Goal: Task Accomplishment & Management: Complete application form

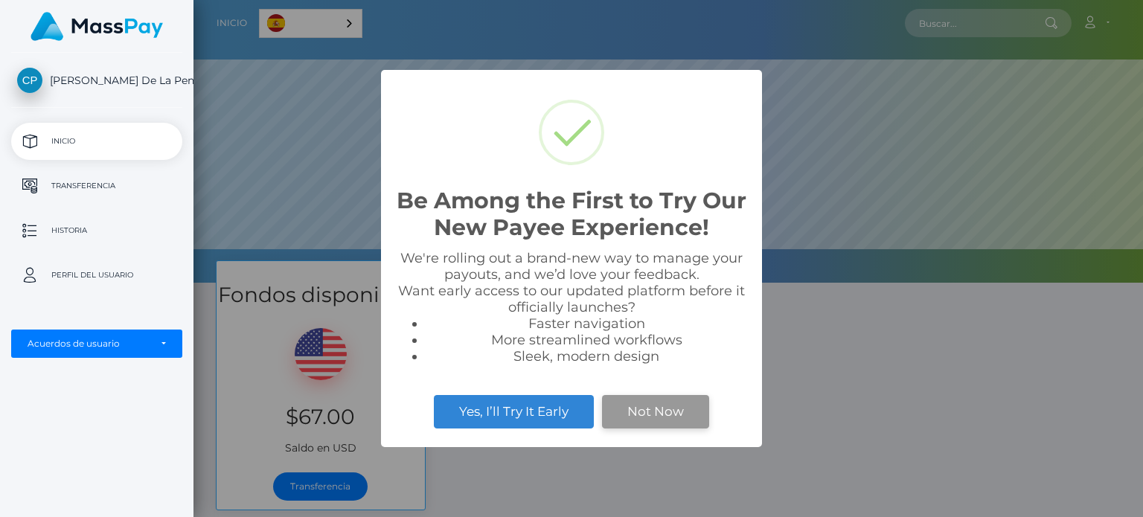
scroll to position [283, 950]
click at [650, 425] on button "Not Now" at bounding box center [655, 411] width 107 height 33
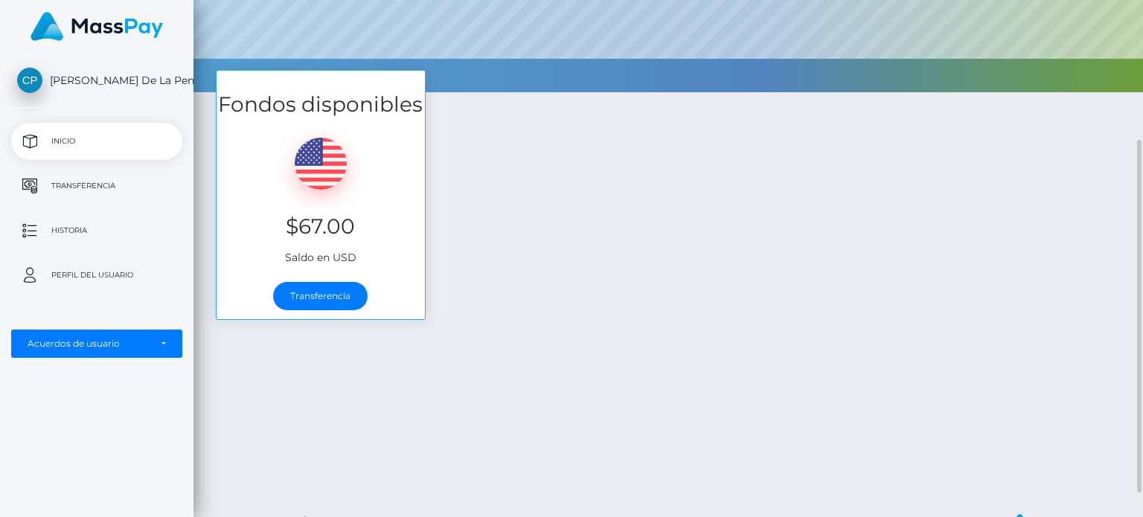
scroll to position [198, 0]
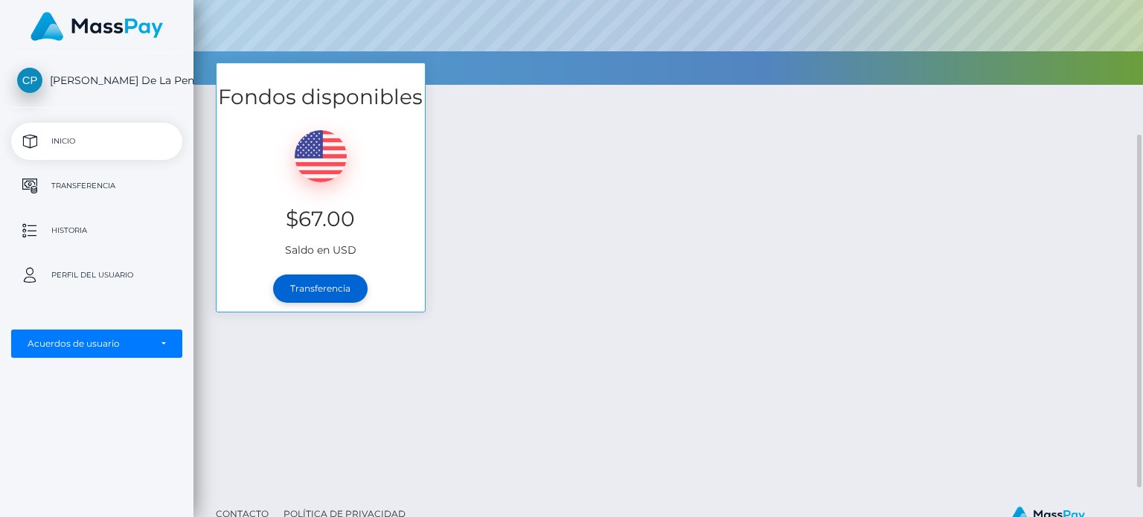
click at [304, 281] on link "Transferencia" at bounding box center [320, 289] width 95 height 28
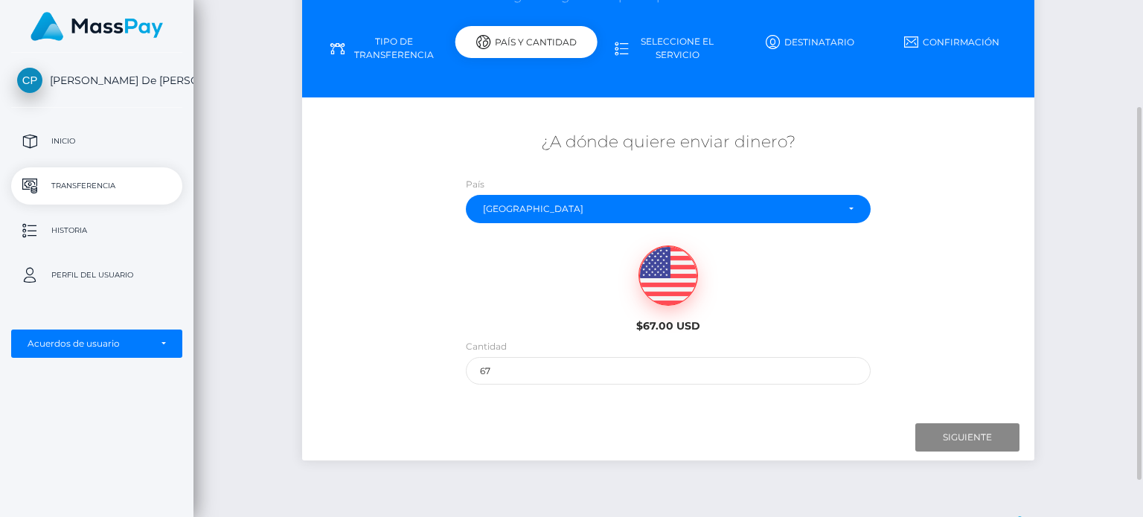
scroll to position [148, 0]
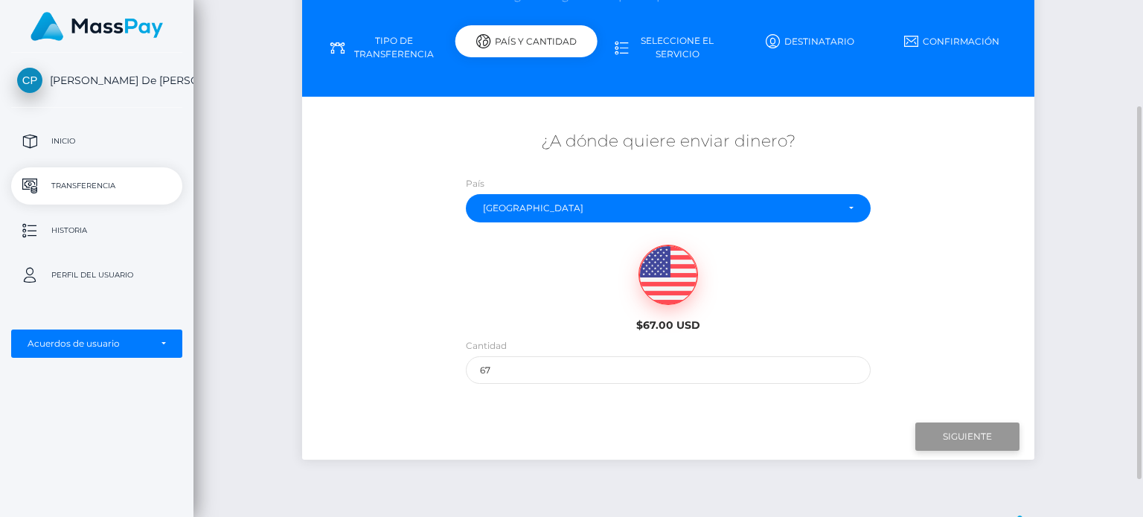
click at [956, 441] on input "Siguiente" at bounding box center [967, 437] width 104 height 28
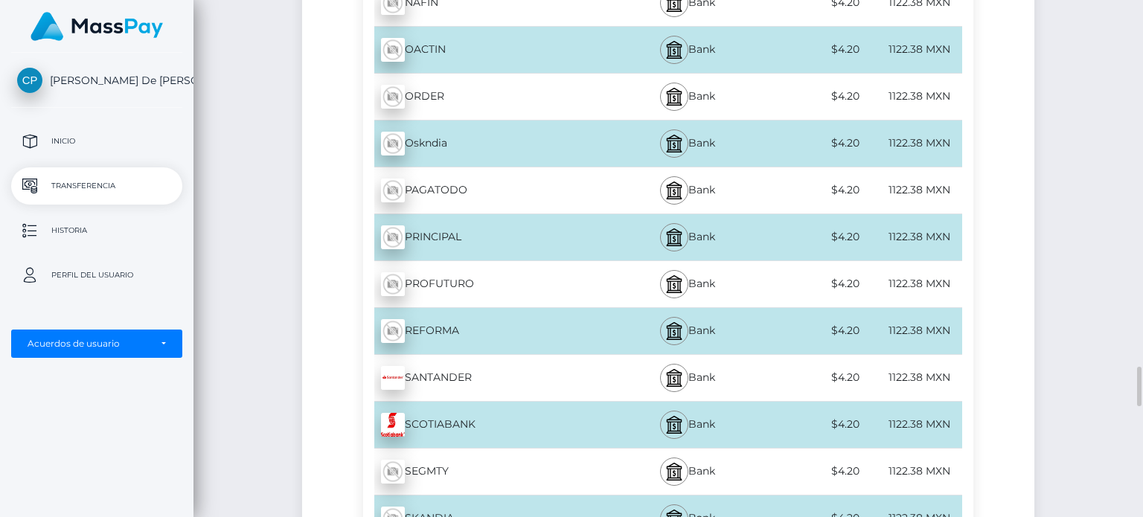
scroll to position [4766, 0]
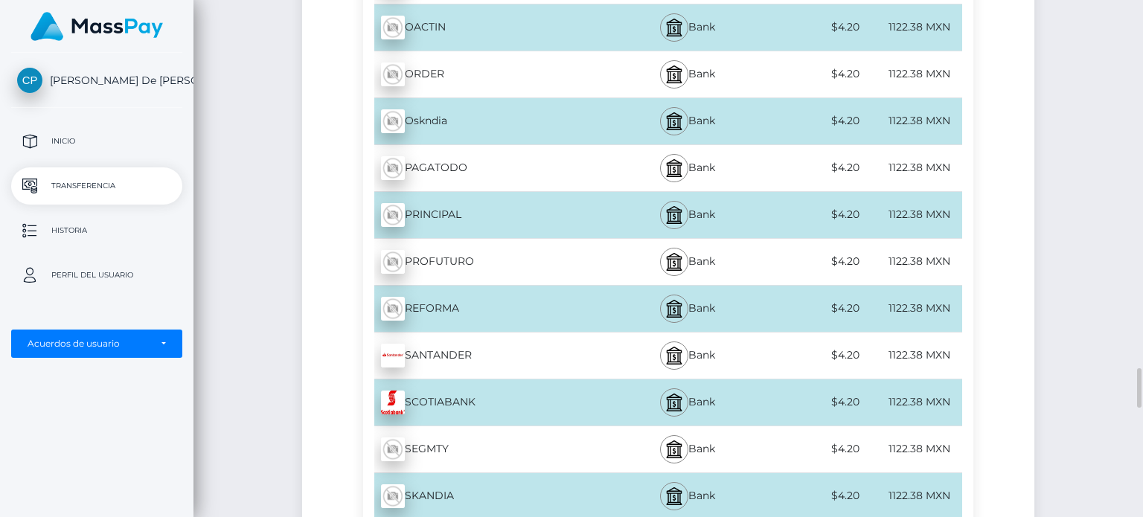
click at [538, 336] on div "SANTANDER - MXN" at bounding box center [487, 356] width 249 height 42
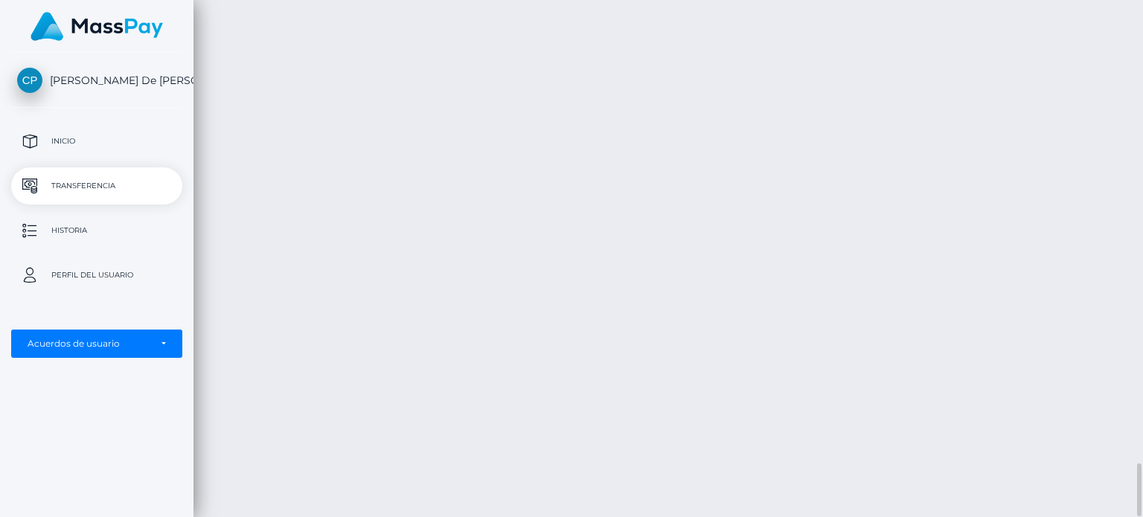
scroll to position [4477, 0]
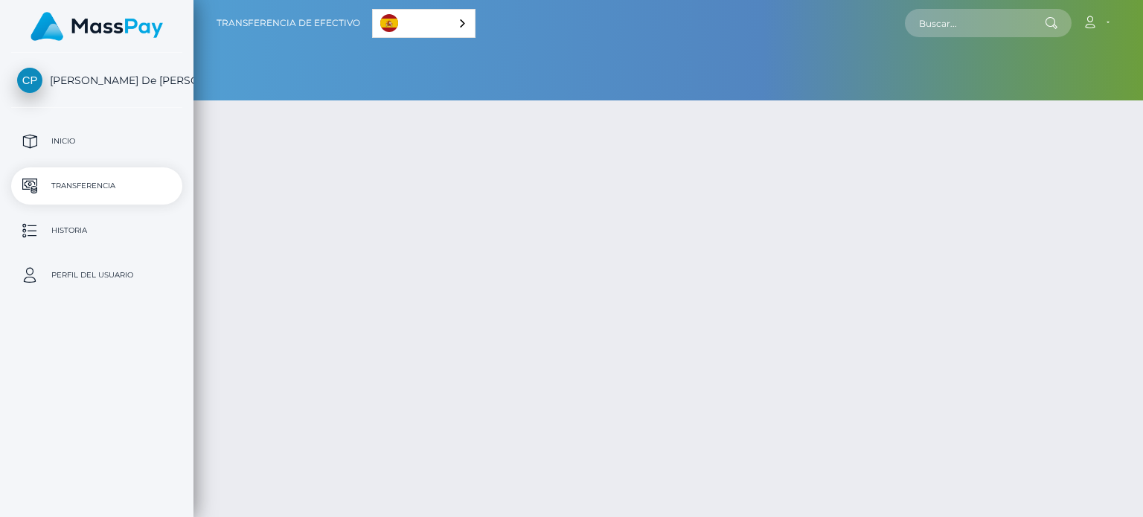
type input "67"
select select
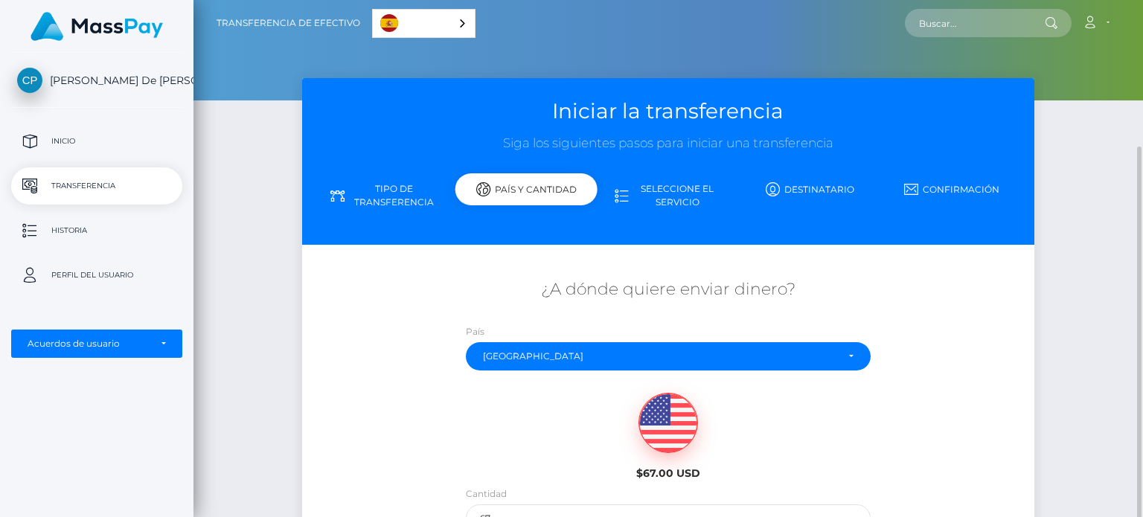
scroll to position [199, 0]
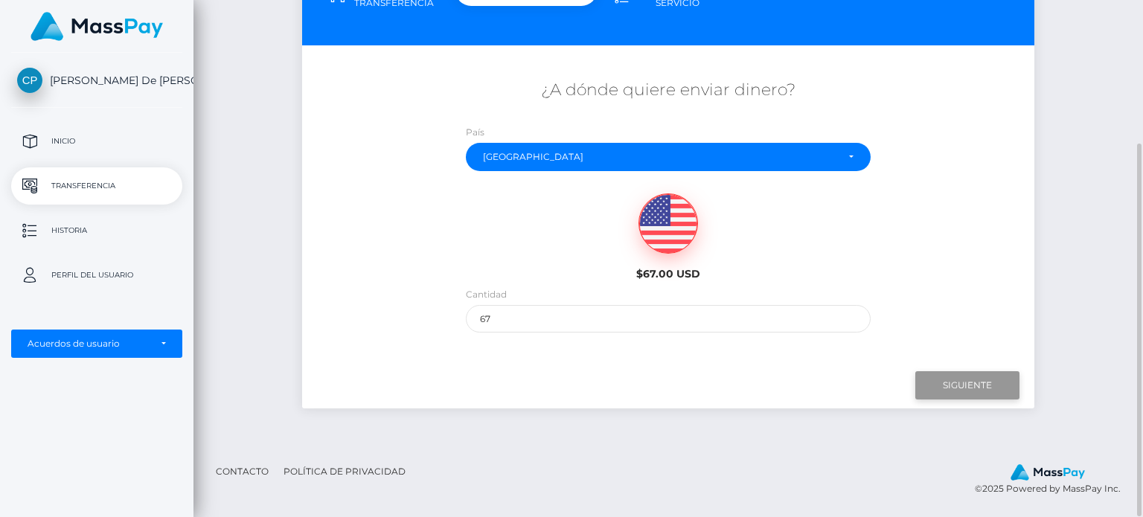
click at [956, 374] on input "Next" at bounding box center [967, 385] width 104 height 28
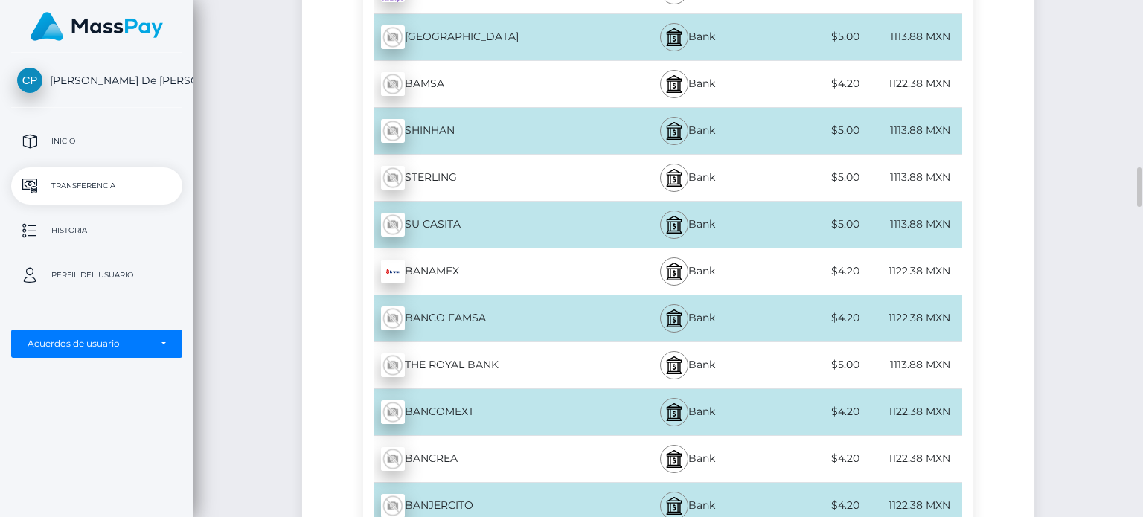
scroll to position [1707, 0]
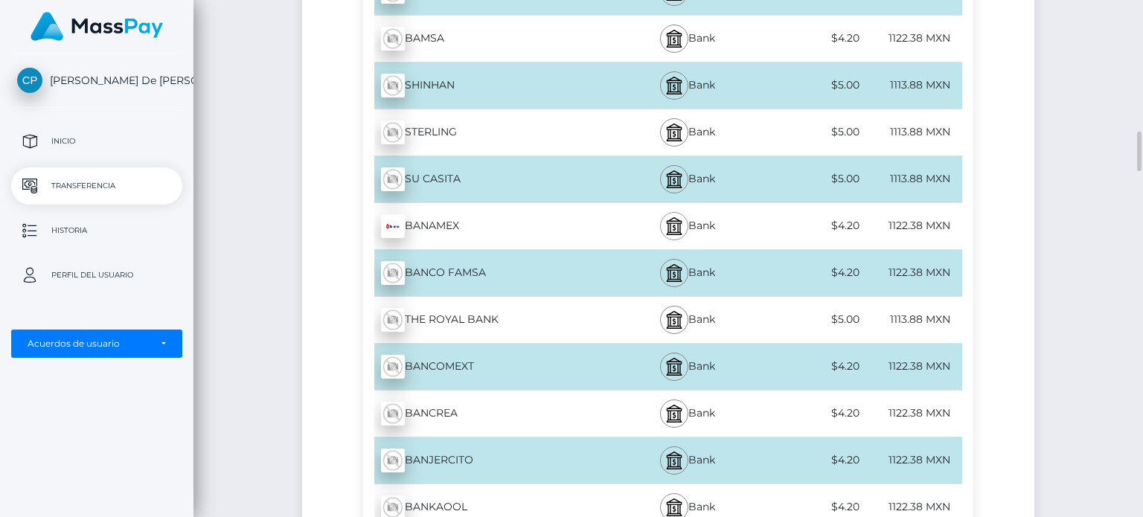
click at [682, 228] on div at bounding box center [674, 226] width 28 height 28
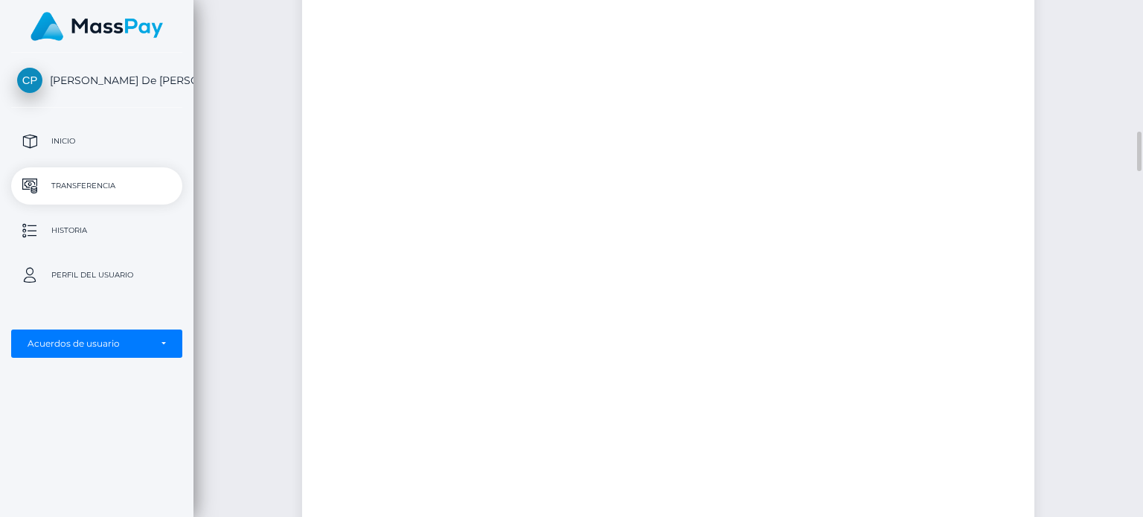
scroll to position [1706, 0]
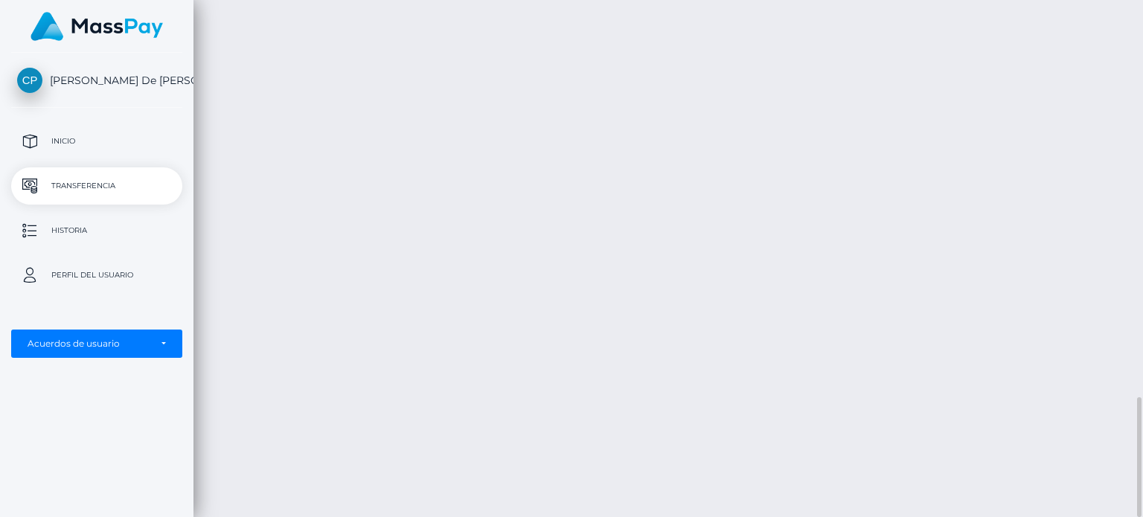
click at [938, 71] on div "Transferencia de efectivo Español English 中文 (简体) Português ([GEOGRAPHIC_DATA])…" at bounding box center [669, 258] width 950 height 517
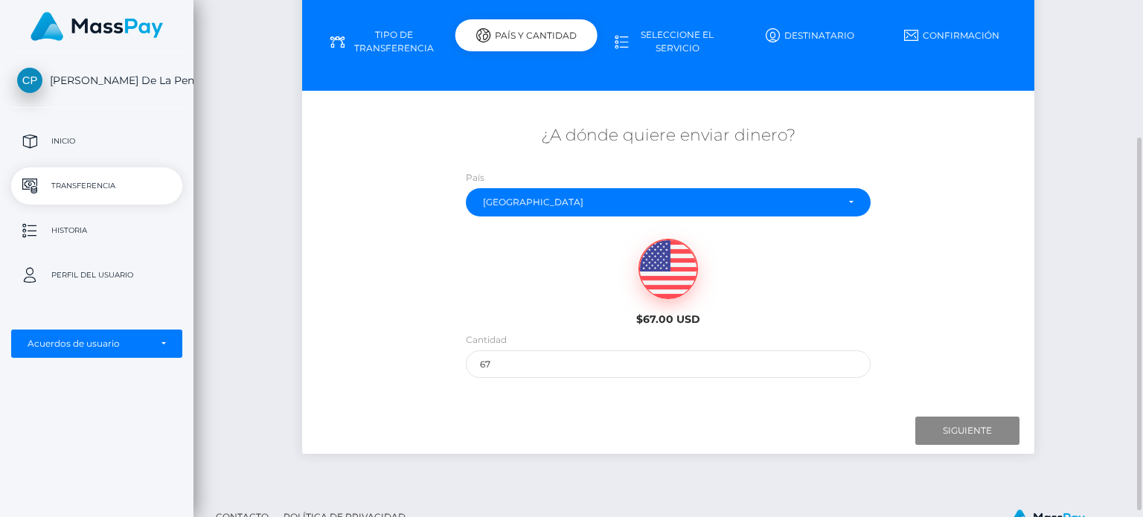
scroll to position [173, 0]
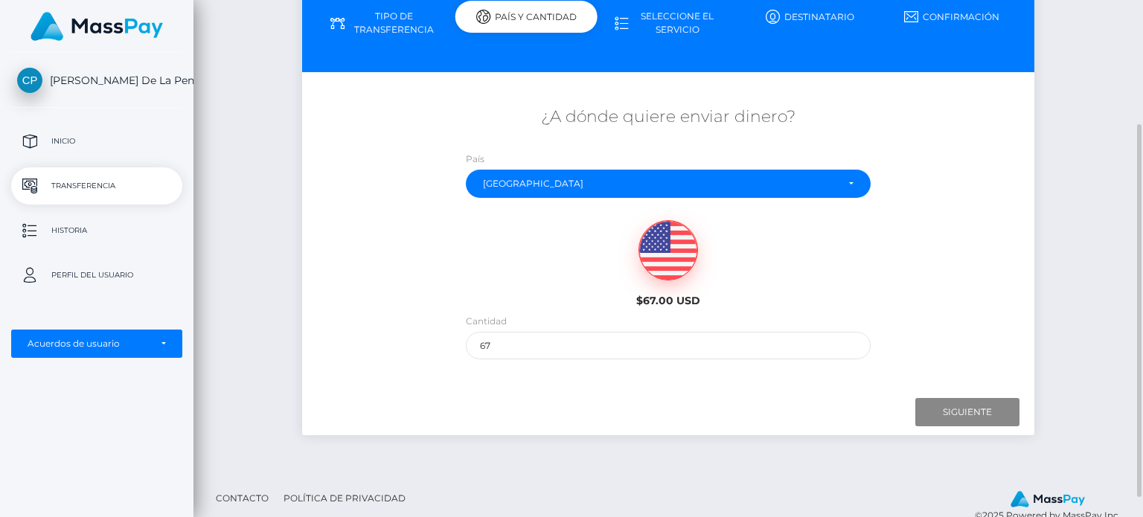
click at [1003, 428] on div "Siguiente Acabado Anteriormente" at bounding box center [668, 412] width 732 height 46
click at [987, 415] on input "Siguiente" at bounding box center [967, 412] width 104 height 28
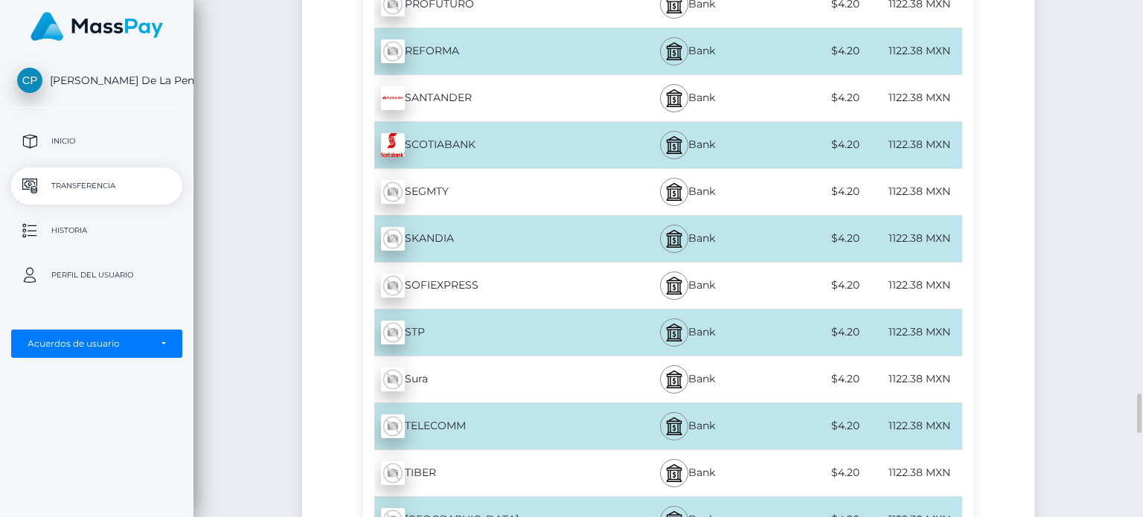
scroll to position [5084, 0]
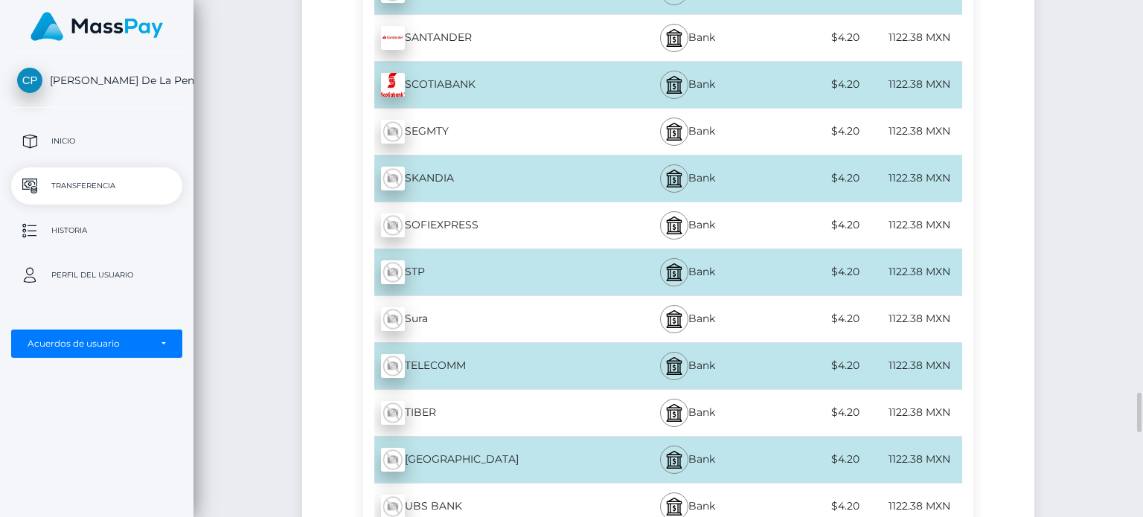
click at [691, 263] on div "Bank" at bounding box center [688, 272] width 150 height 46
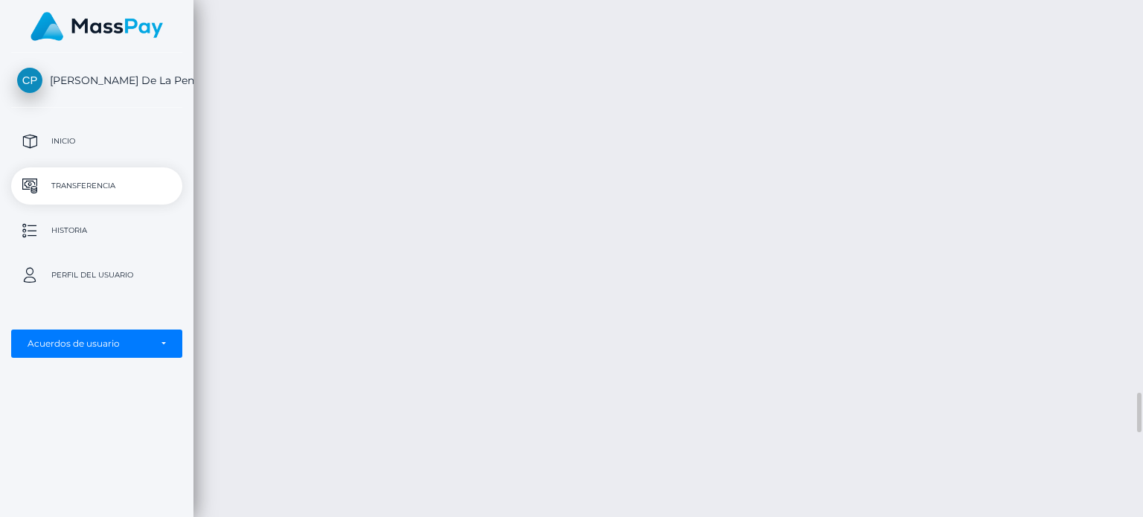
click at [850, 217] on div "Transferencia de efectivo Español English 中文 (简体) Português (Brasil) Cuenta" at bounding box center [669, 258] width 950 height 517
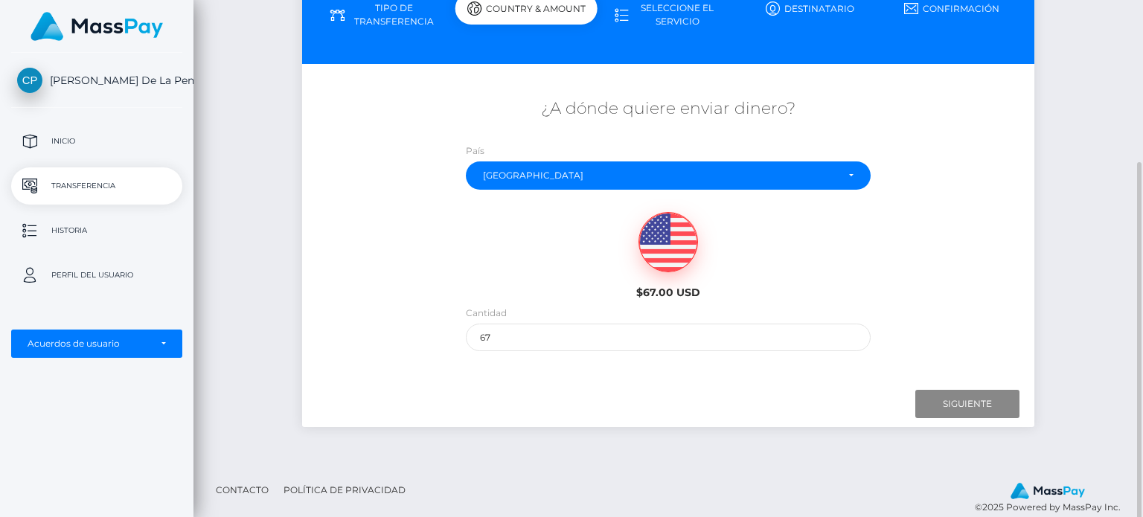
scroll to position [199, 0]
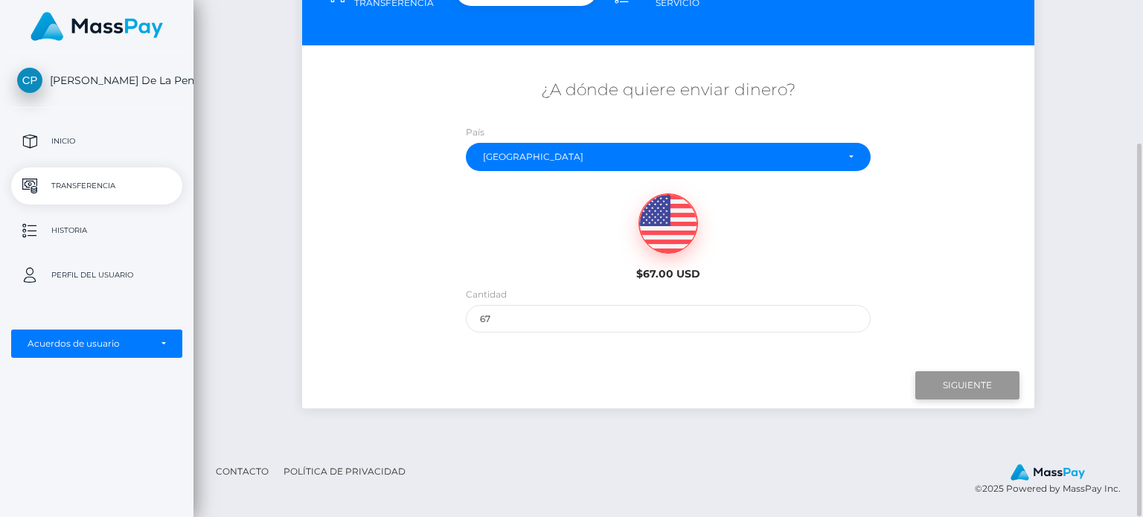
click at [994, 397] on input "Siguiente" at bounding box center [967, 385] width 104 height 28
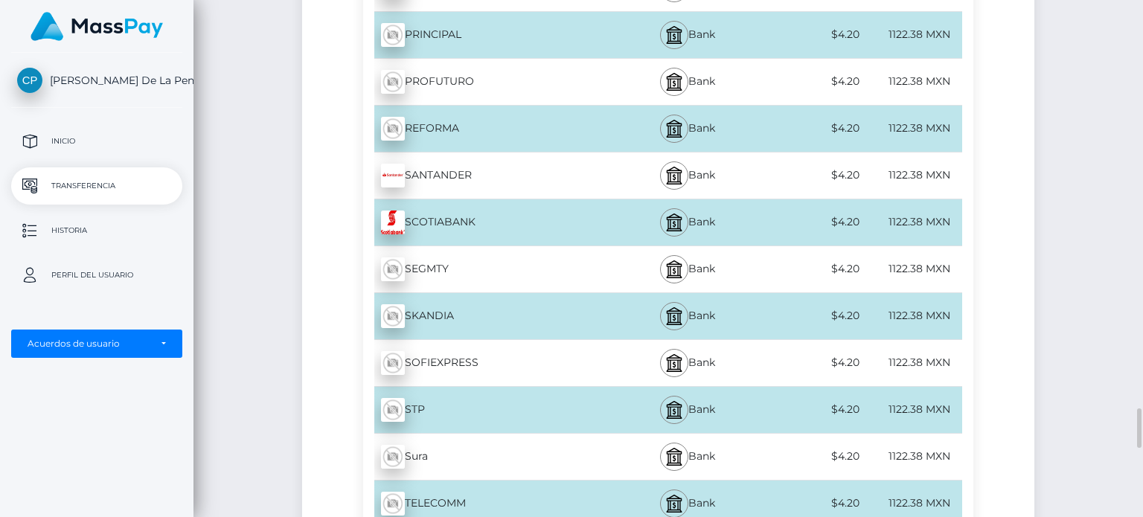
scroll to position [4971, 0]
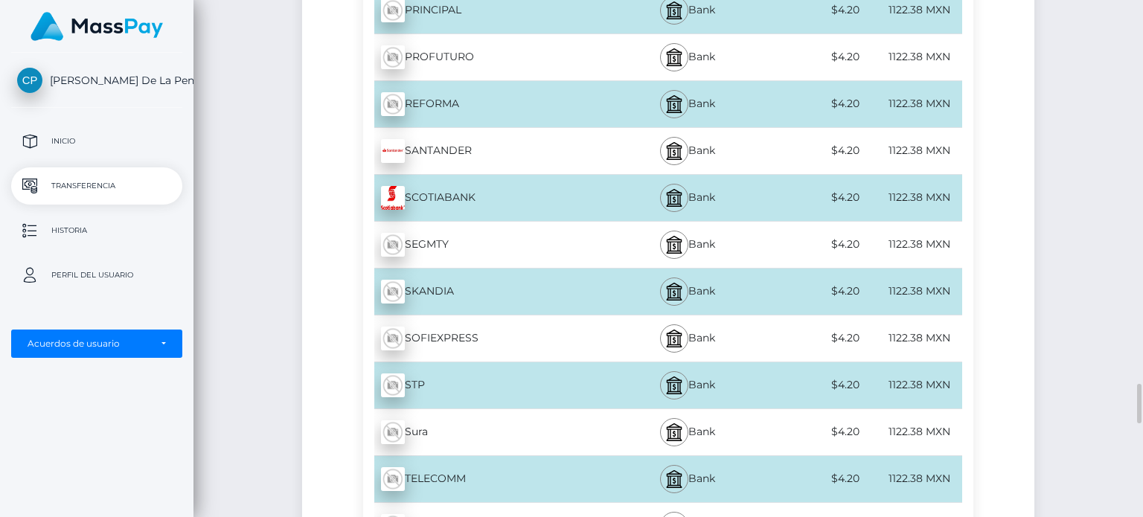
click at [467, 136] on div "SANTANDER - MXN" at bounding box center [487, 151] width 249 height 42
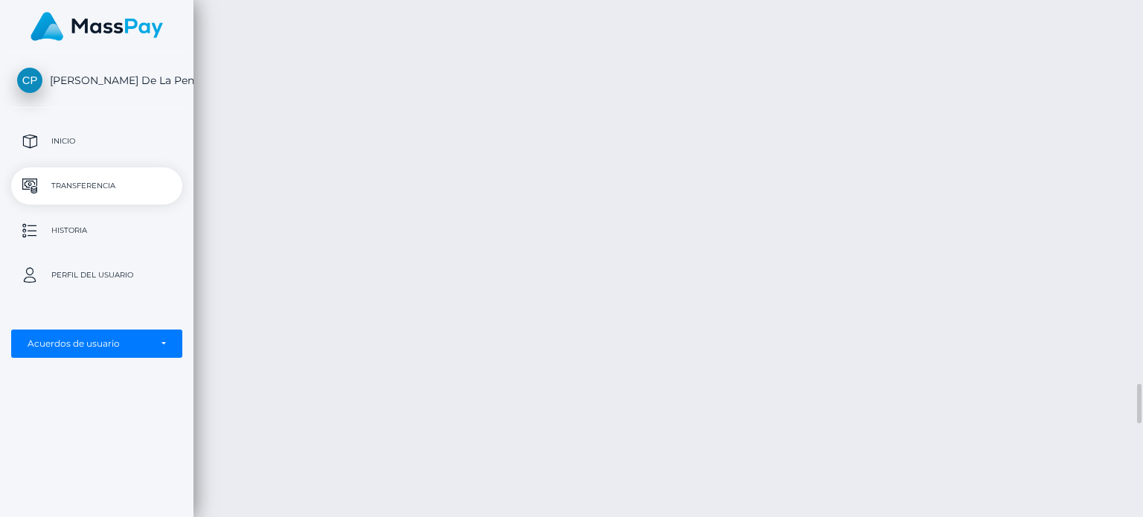
click at [484, 120] on div "Transferencia de efectivo Español English 中文 (简体) Português (Brasil) Cuenta" at bounding box center [669, 258] width 950 height 517
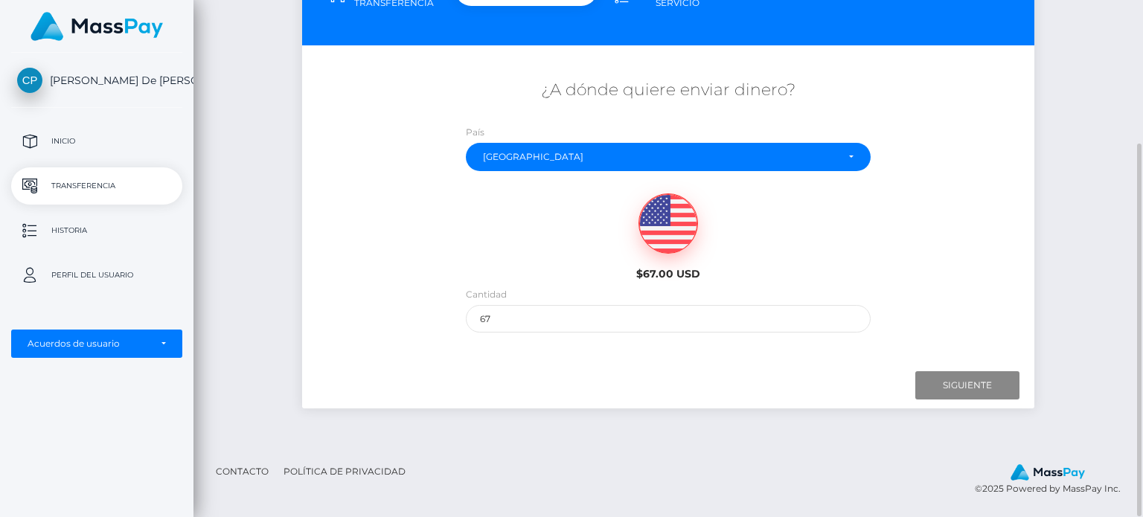
scroll to position [199, 0]
click at [653, 210] on img at bounding box center [668, 224] width 58 height 60
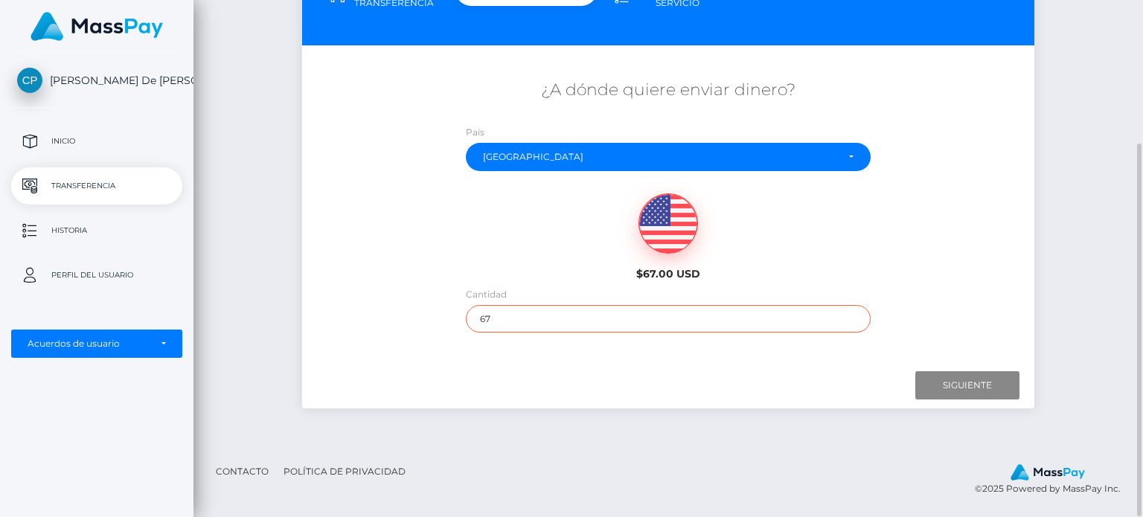
click at [614, 329] on input "67" at bounding box center [668, 319] width 405 height 28
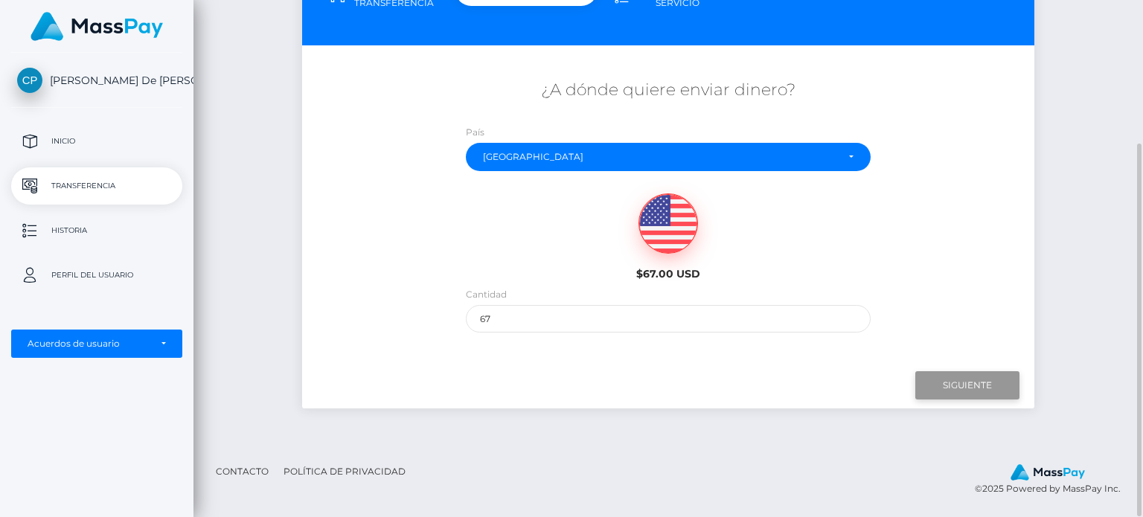
click at [972, 387] on input "Siguiente" at bounding box center [967, 385] width 104 height 28
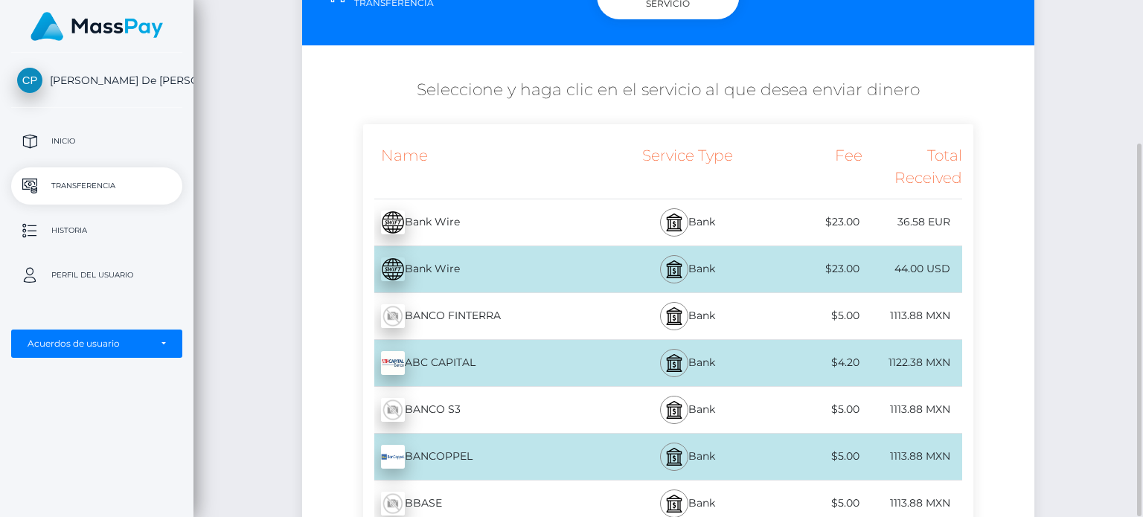
click at [584, 195] on div "Name" at bounding box center [487, 166] width 249 height 63
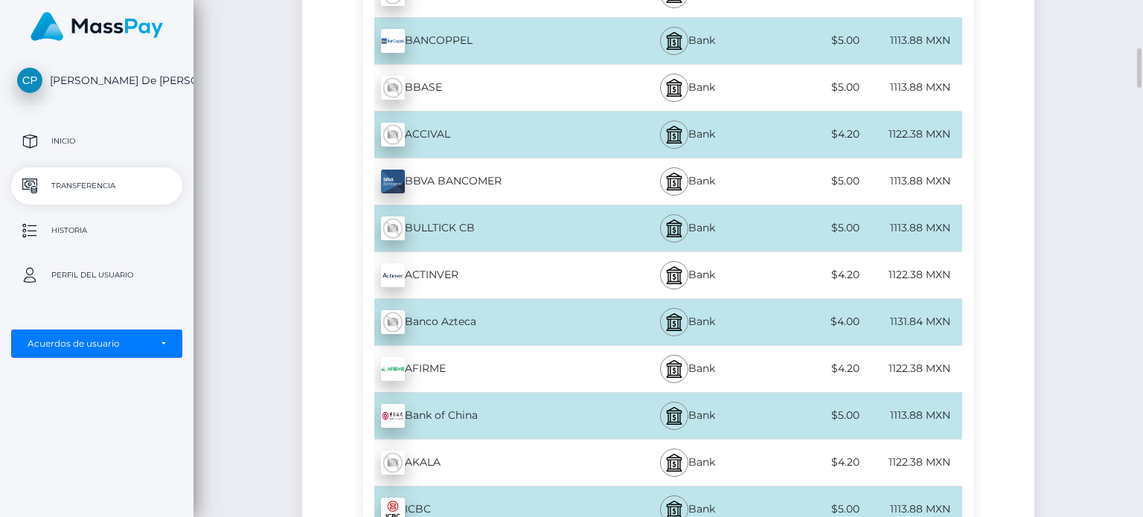
scroll to position [616, 0]
click at [522, 186] on div "BBVA BANCOMER - MXN" at bounding box center [487, 181] width 249 height 42
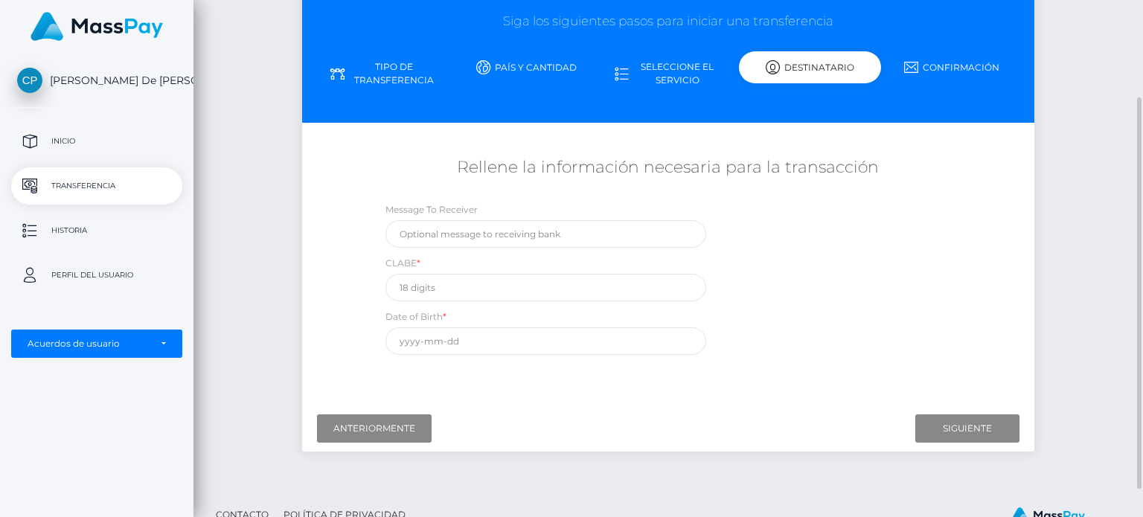
scroll to position [165, 0]
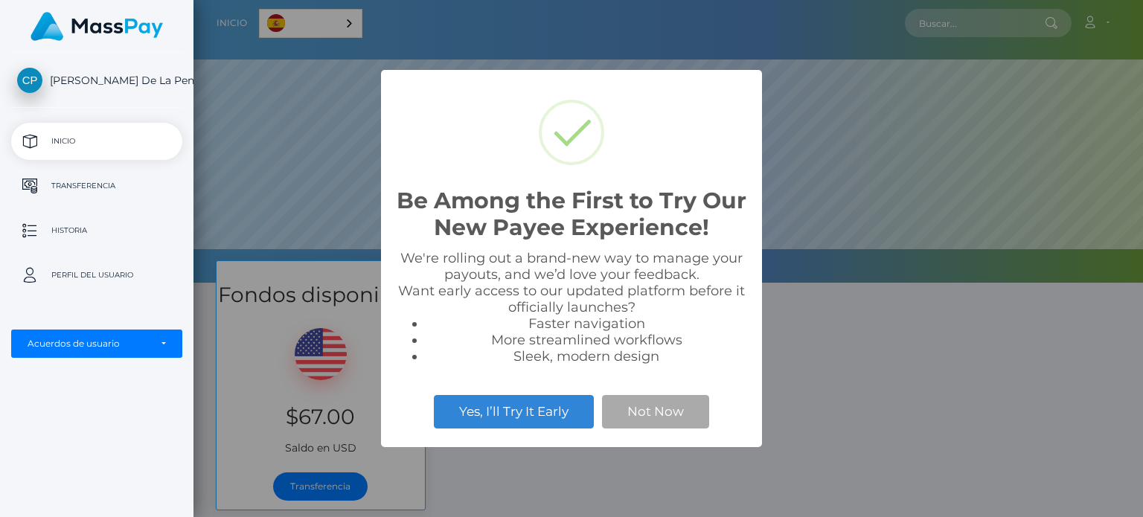
scroll to position [283, 950]
click at [677, 422] on button "Not Now" at bounding box center [655, 411] width 107 height 33
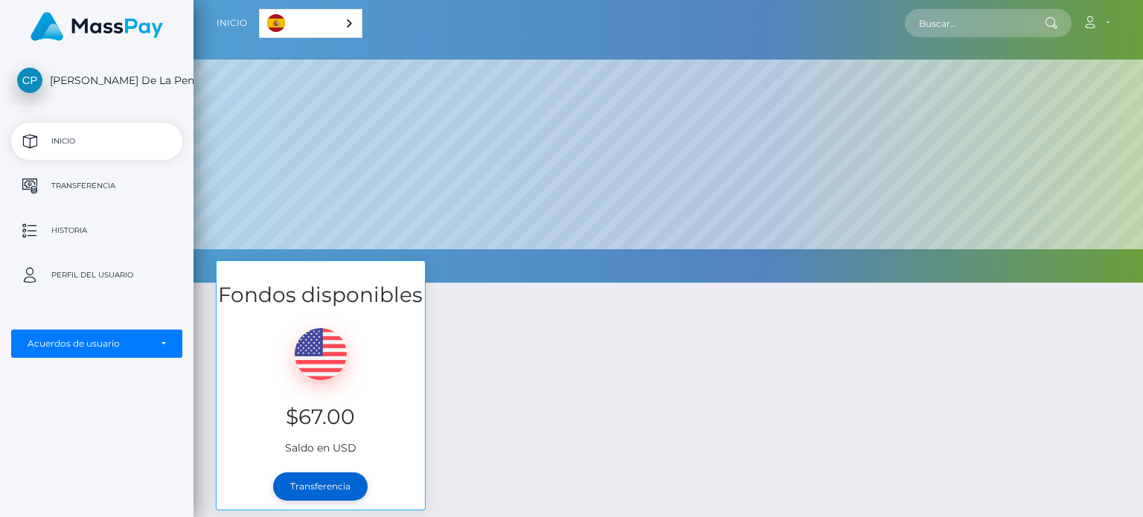
click at [350, 476] on link "Transferencia" at bounding box center [320, 487] width 95 height 28
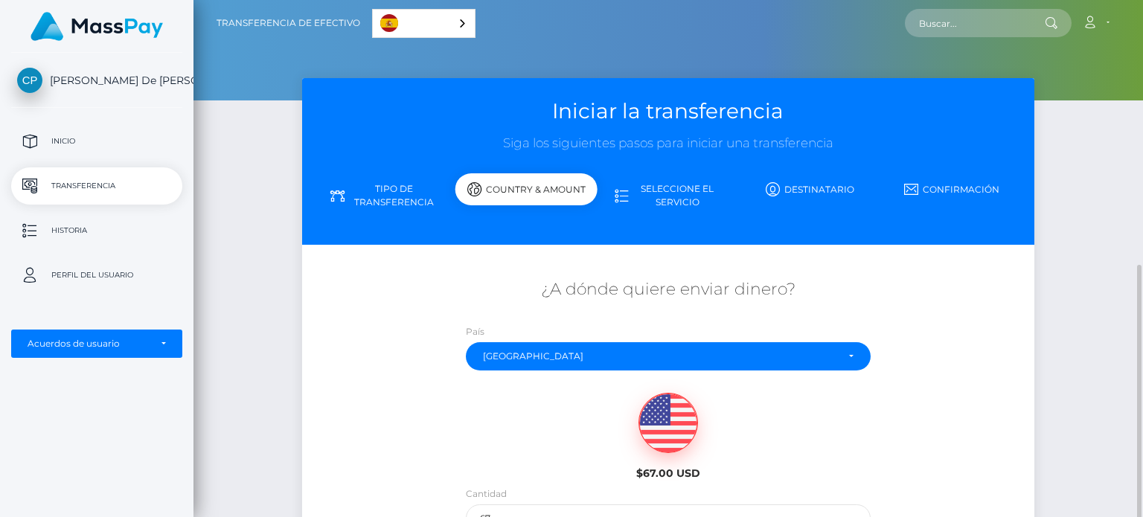
scroll to position [199, 0]
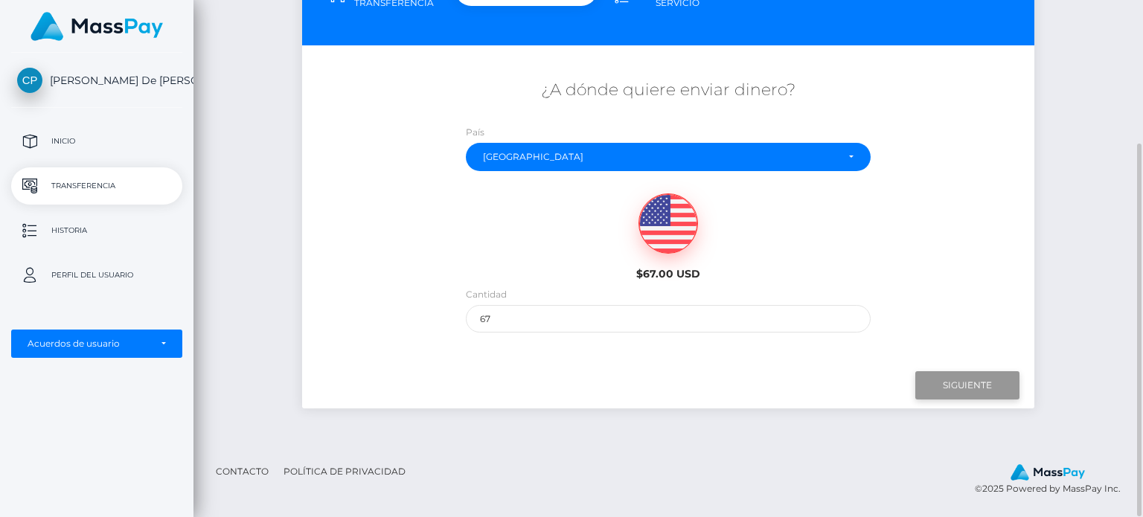
click at [960, 392] on input "Siguiente" at bounding box center [967, 385] width 104 height 28
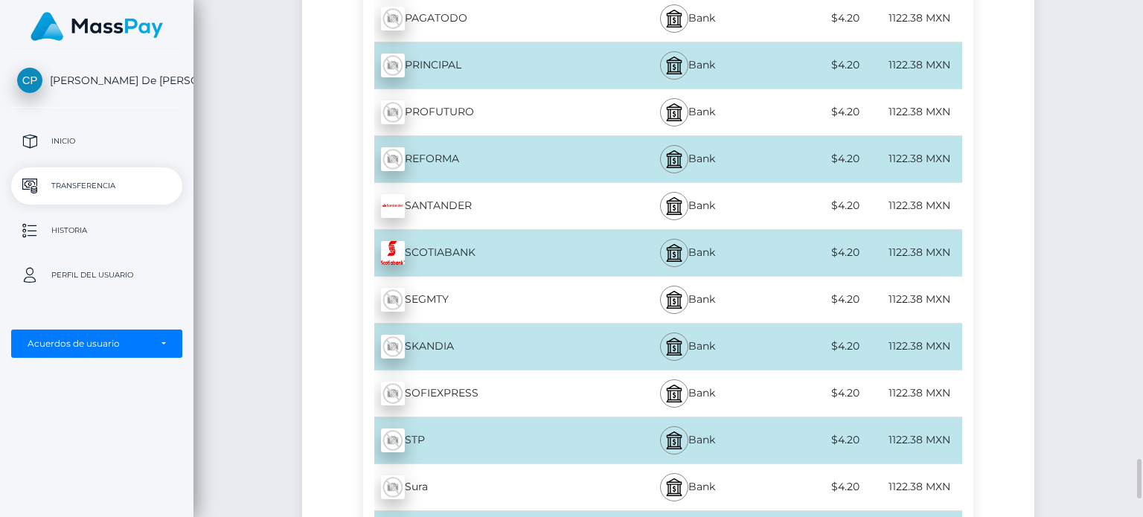
scroll to position [4990, 0]
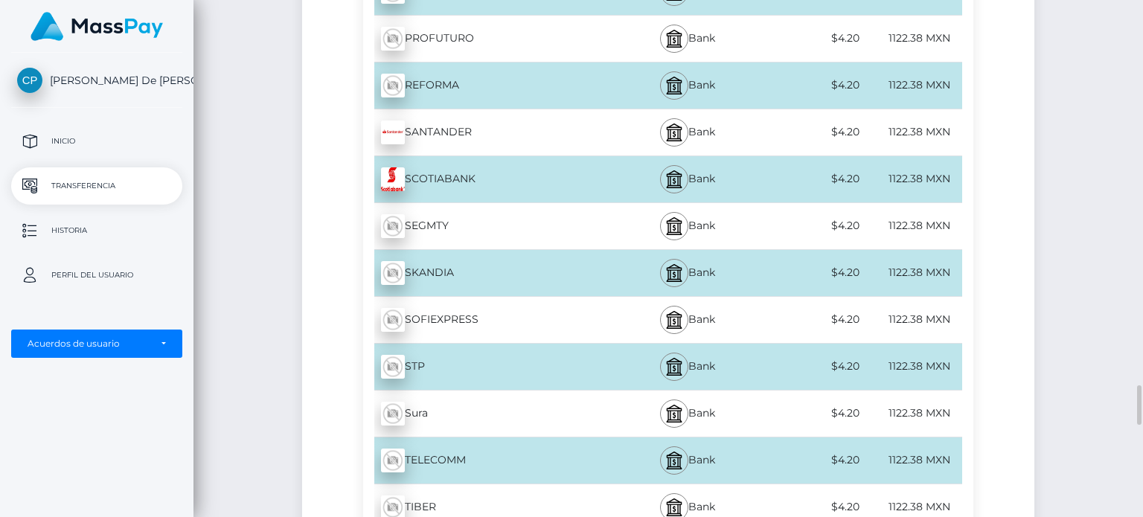
drag, startPoint x: 569, startPoint y: 132, endPoint x: 575, endPoint y: 115, distance: 17.4
click at [575, 115] on div "SANTANDER - MXN" at bounding box center [487, 133] width 249 height 42
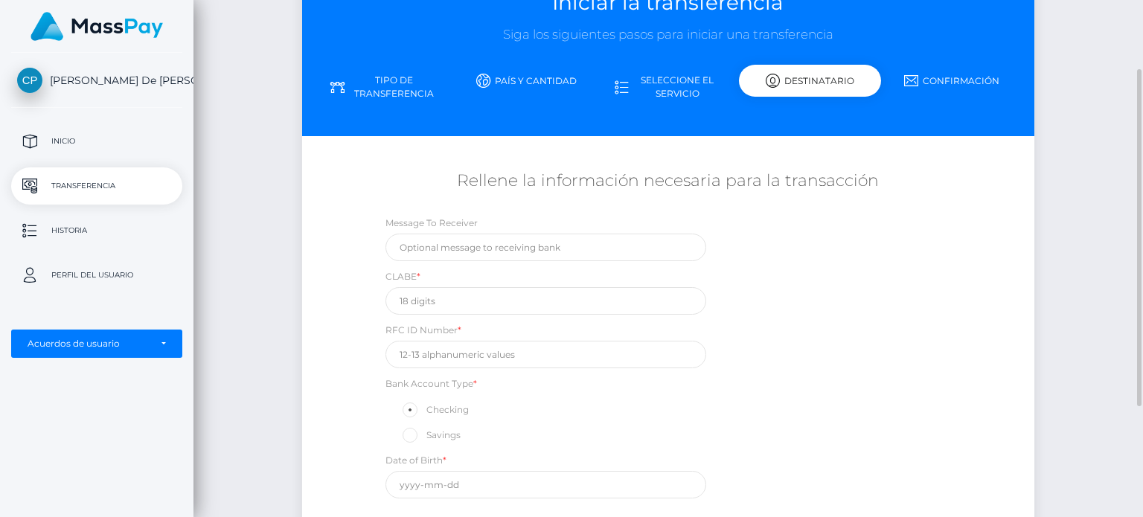
scroll to position [108, 0]
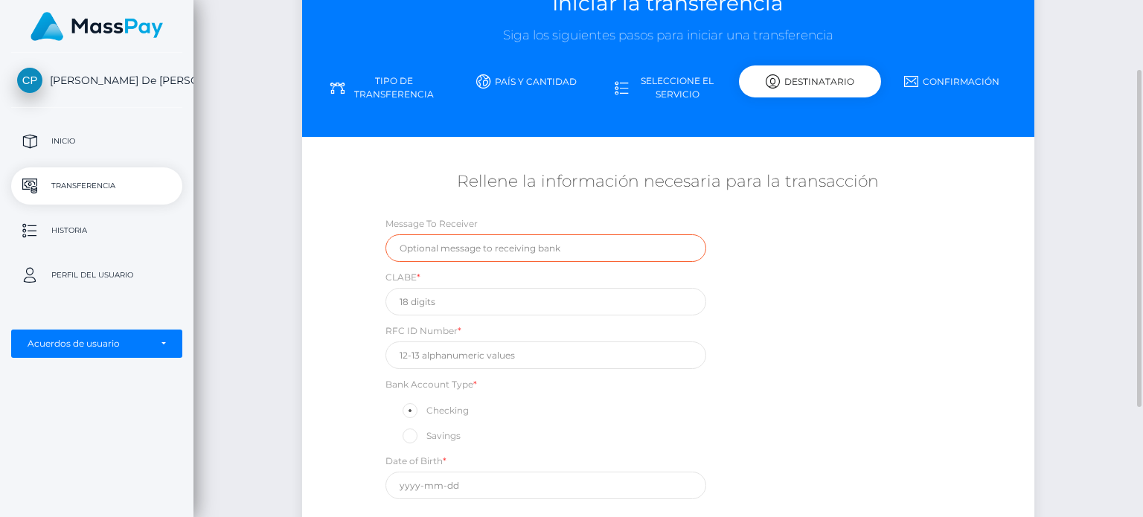
click at [518, 250] on input "text" at bounding box center [546, 248] width 321 height 28
type input "PAGO"
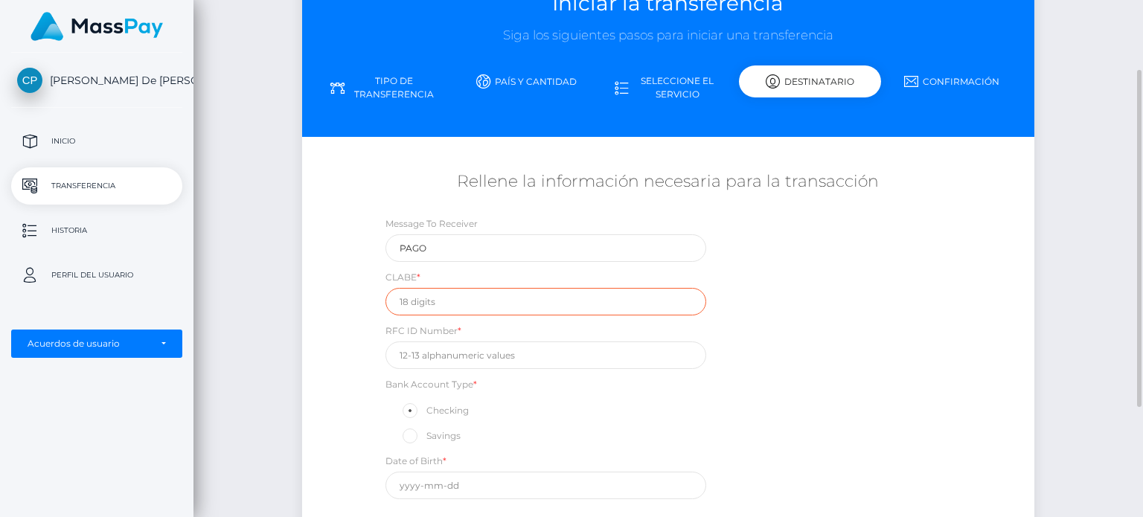
click at [500, 305] on input "text" at bounding box center [546, 302] width 321 height 28
type input "014813200126176024"
drag, startPoint x: 550, startPoint y: 364, endPoint x: 601, endPoint y: 379, distance: 53.5
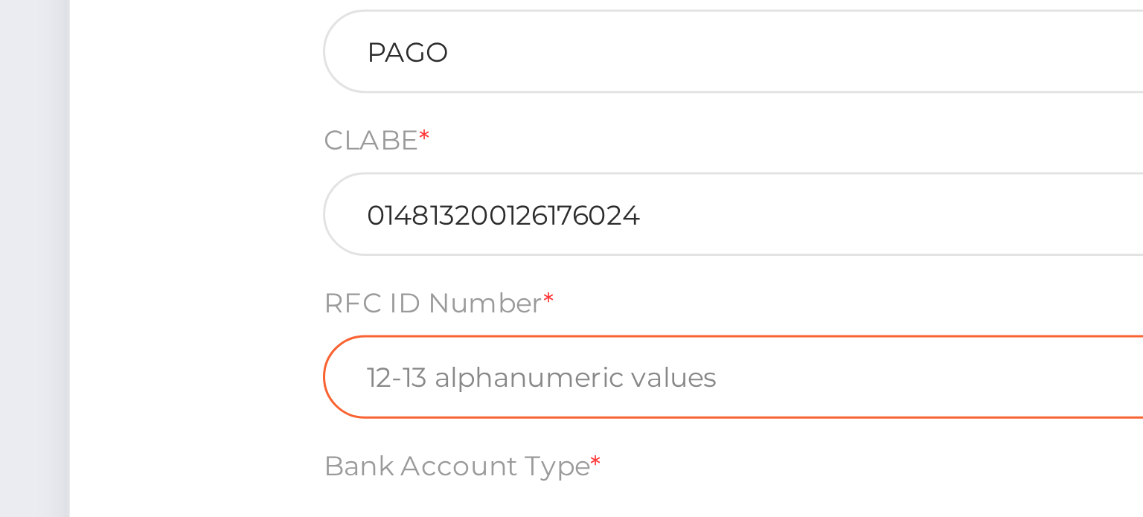
scroll to position [162, 0]
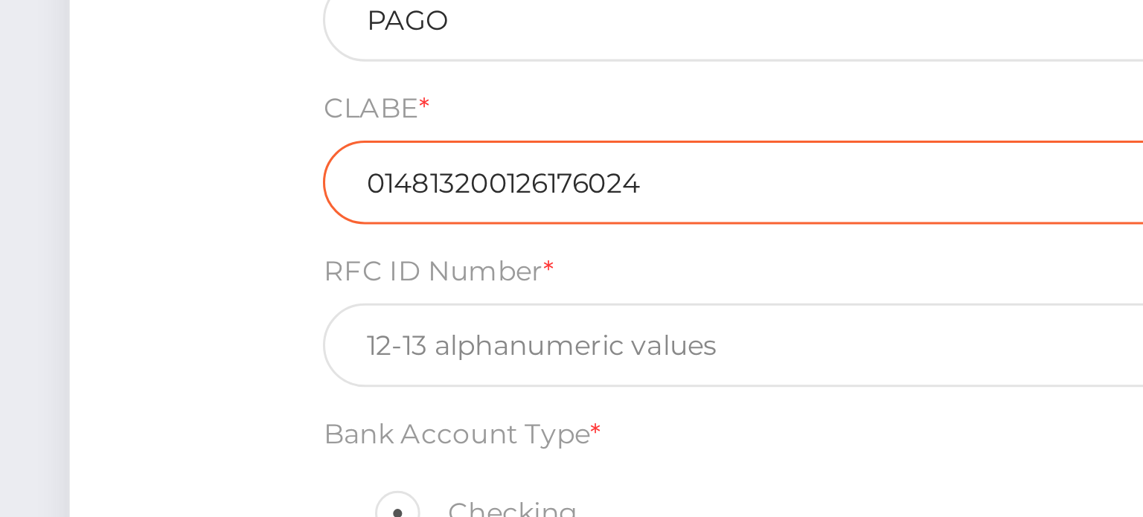
drag, startPoint x: 601, startPoint y: 379, endPoint x: 409, endPoint y: 252, distance: 230.4
click at [409, 252] on input "014813200126176024" at bounding box center [546, 248] width 321 height 28
click at [420, 248] on input "014813200126176024" at bounding box center [546, 248] width 321 height 28
click at [428, 246] on input "014813200126176024" at bounding box center [546, 248] width 321 height 28
click at [439, 249] on input "014813200126176024" at bounding box center [546, 248] width 321 height 28
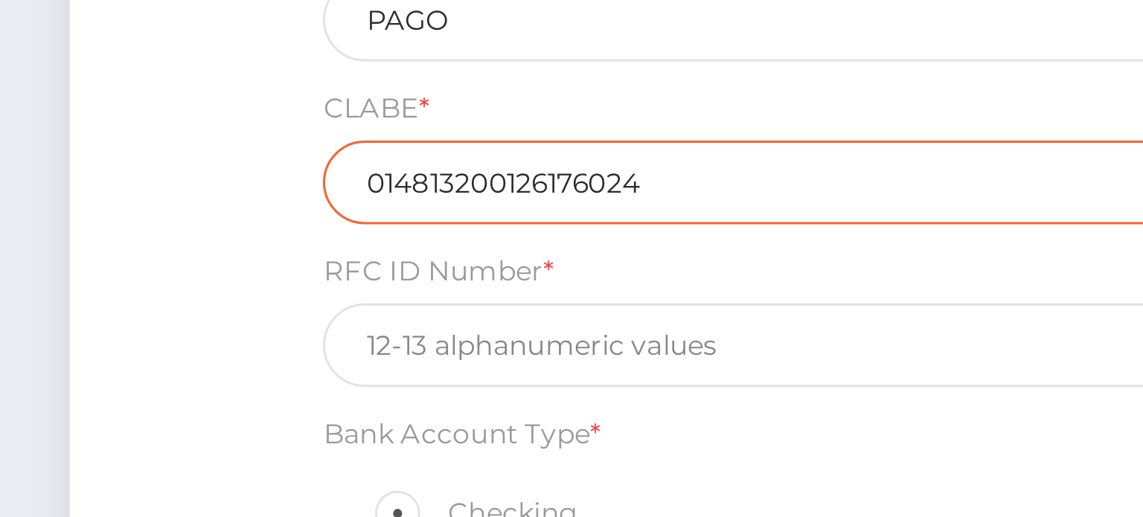
click at [448, 249] on input "014813200126176024" at bounding box center [546, 248] width 321 height 28
click at [459, 248] on input "014813200126176024" at bounding box center [546, 248] width 321 height 28
click at [468, 249] on input "014813200126176024" at bounding box center [546, 248] width 321 height 28
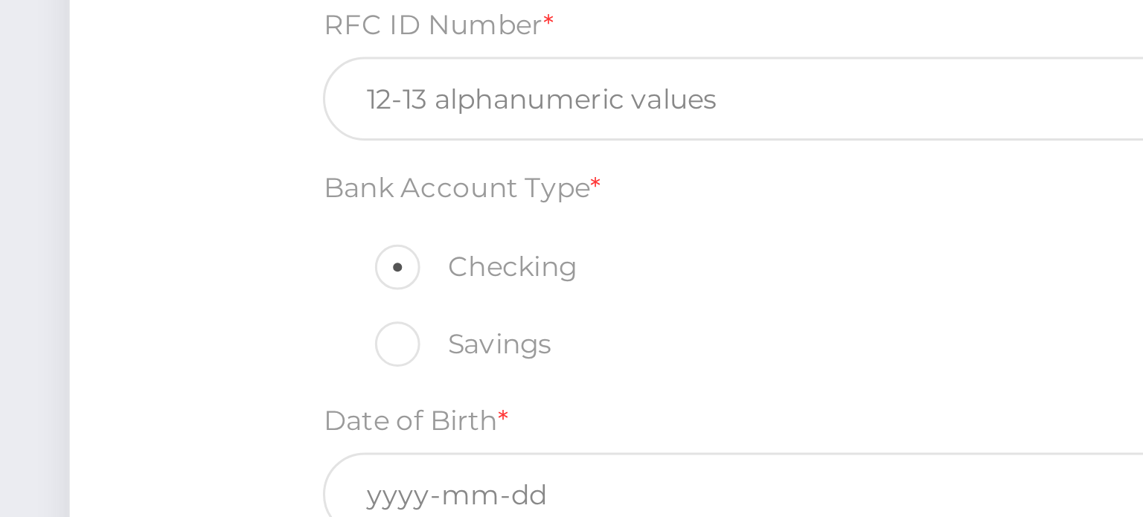
scroll to position [275, 0]
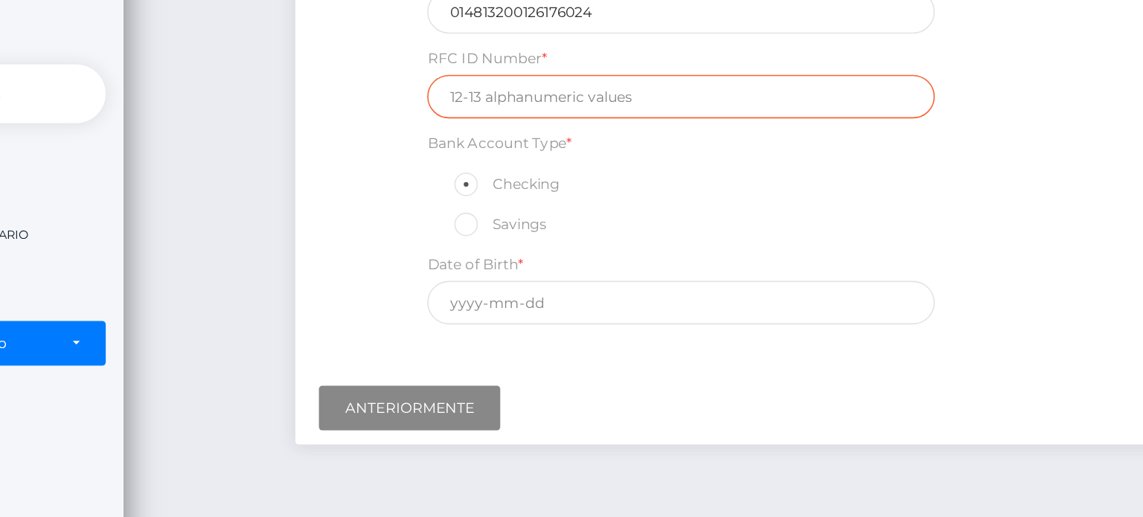
click at [429, 182] on input "text" at bounding box center [546, 188] width 321 height 28
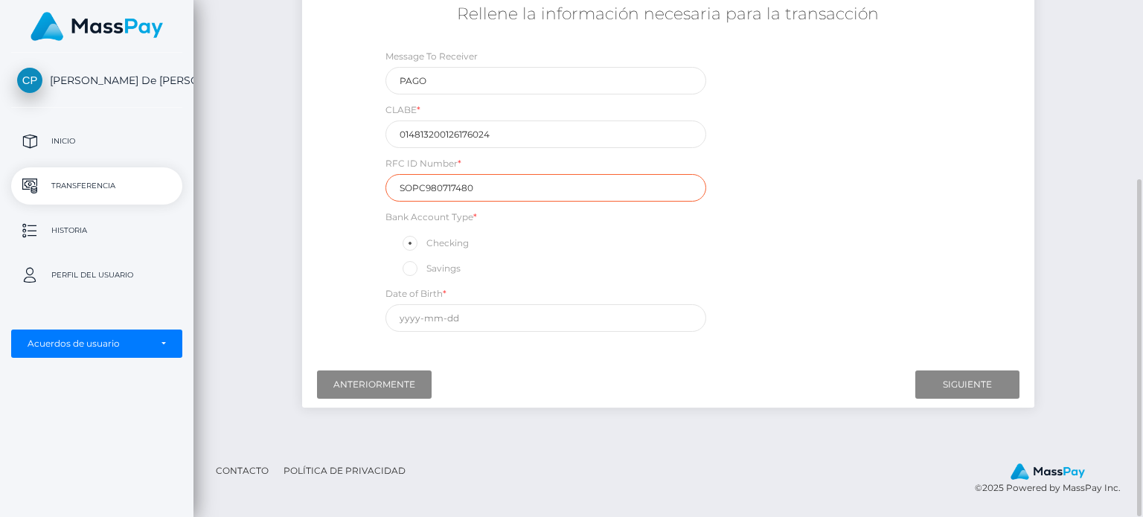
type input "SOPC980717480"
click at [414, 260] on label "Savings" at bounding box center [430, 268] width 60 height 19
click at [414, 263] on input "Savings" at bounding box center [417, 268] width 10 height 10
radio input "true"
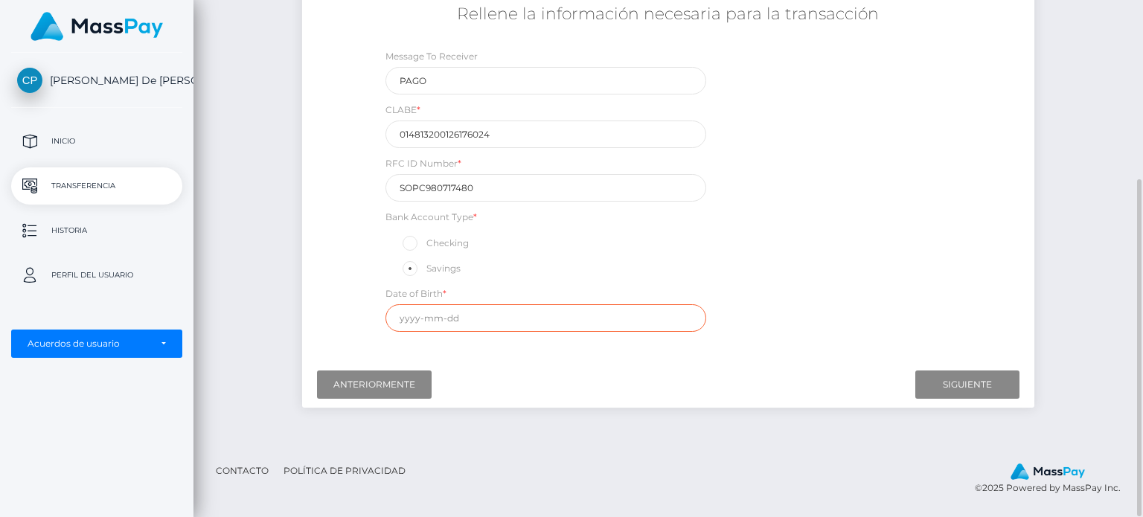
click at [418, 328] on input "text" at bounding box center [546, 318] width 321 height 28
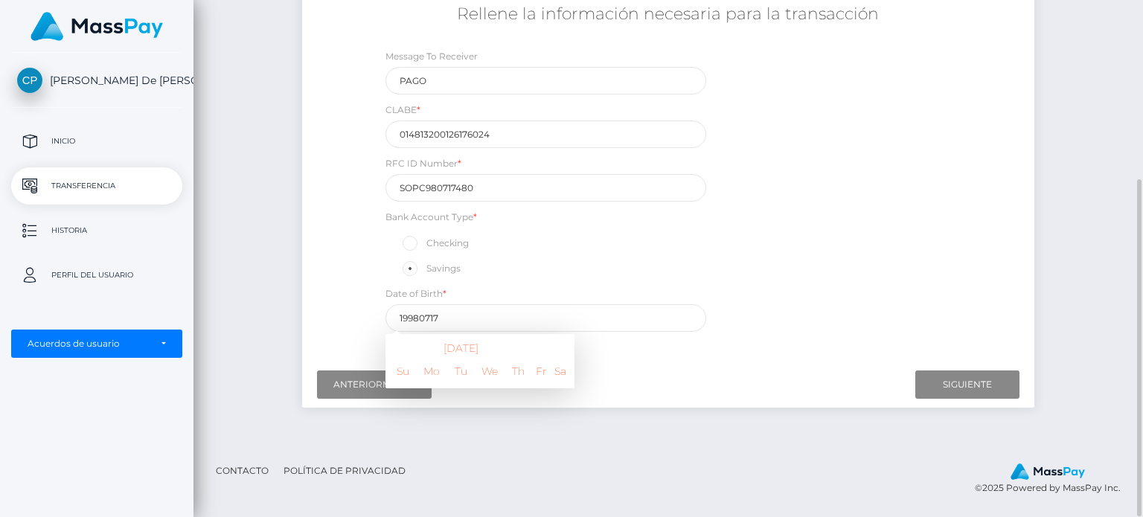
type input "1998-07-17"
click at [621, 255] on div "Bank Account Type * Checking Savings" at bounding box center [546, 243] width 321 height 69
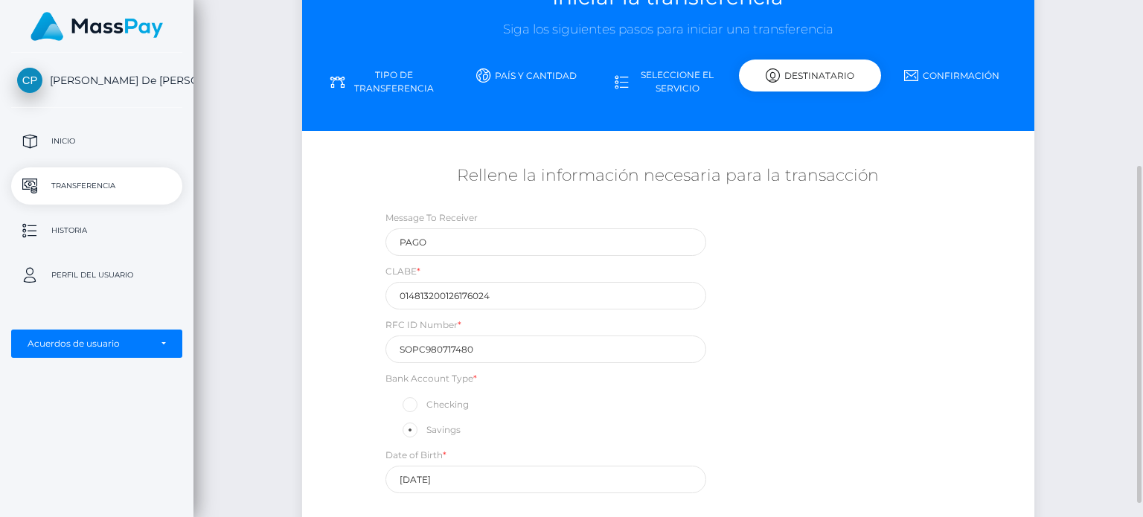
scroll to position [200, 0]
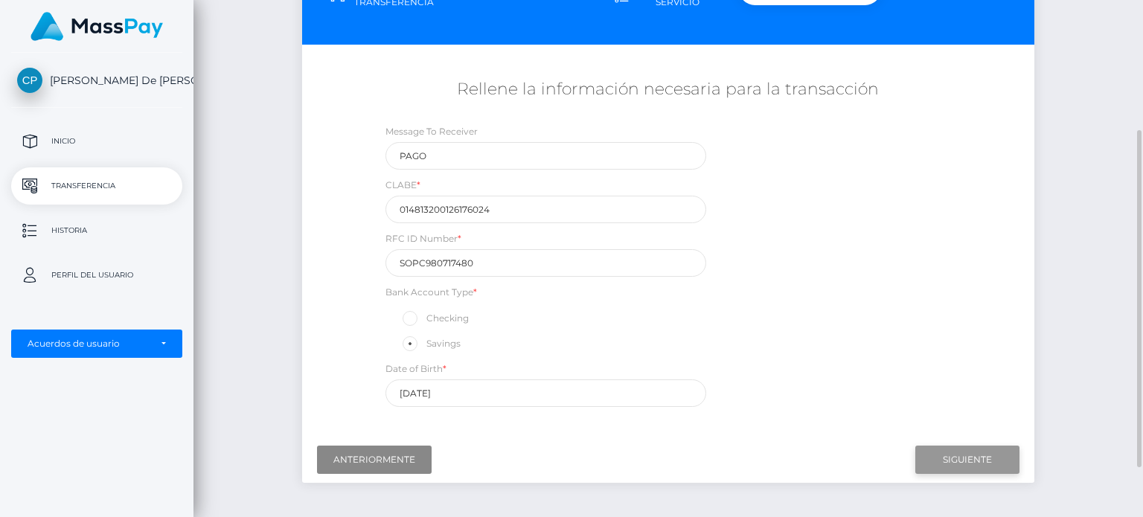
click at [944, 446] on input "Siguiente" at bounding box center [967, 460] width 104 height 28
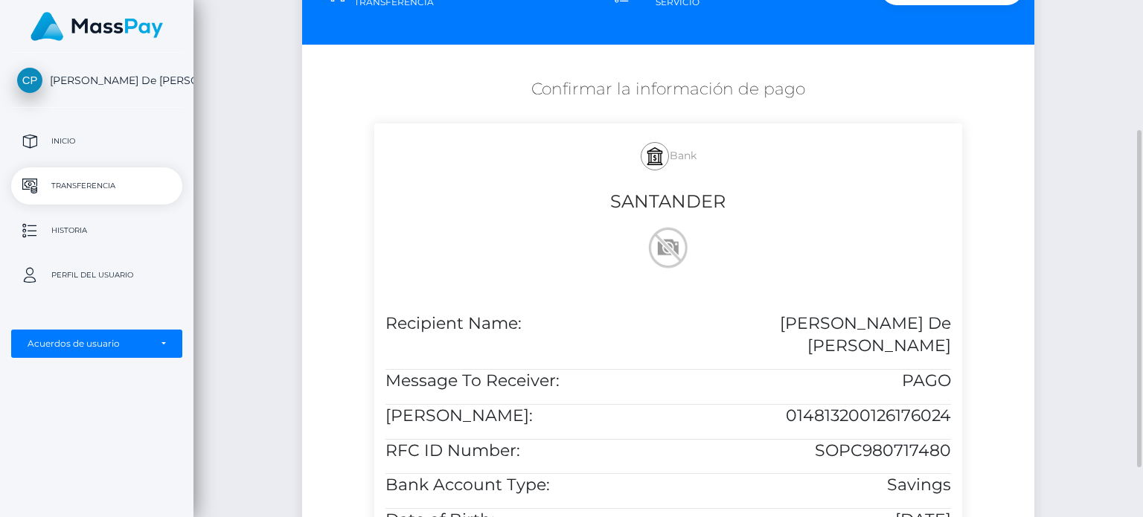
click at [994, 360] on div "Confirmar la información de pago Bank SANTANDER Recipient Name: Carolina Soto D…" at bounding box center [668, 421] width 732 height 700
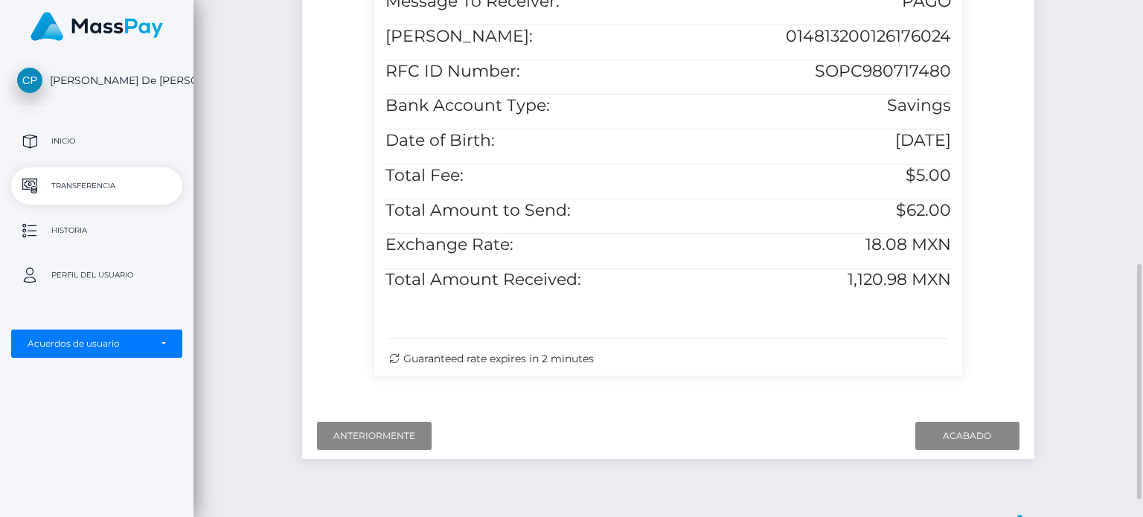
scroll to position [583, 0]
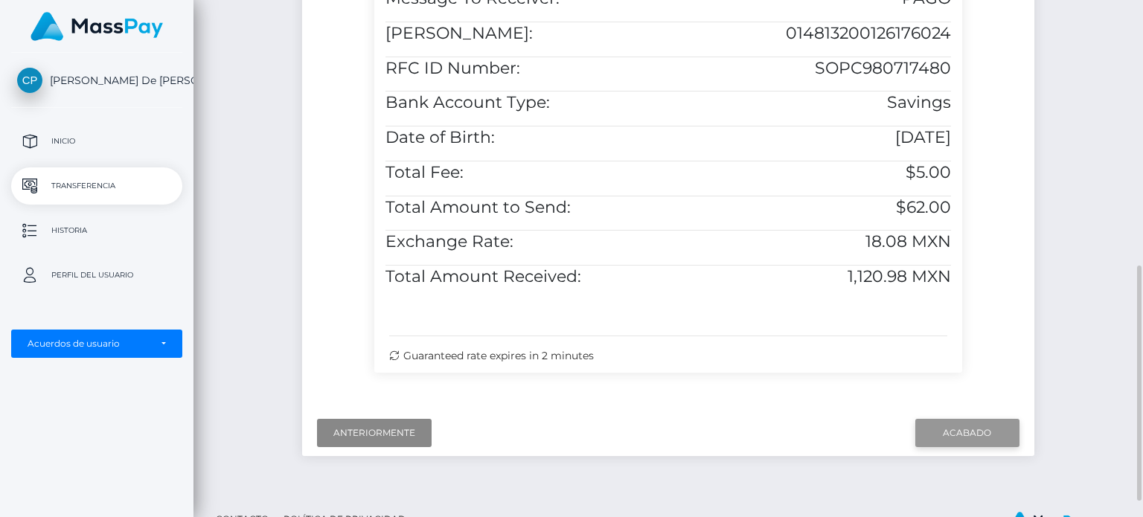
click at [966, 419] on input "Acabado" at bounding box center [967, 433] width 104 height 28
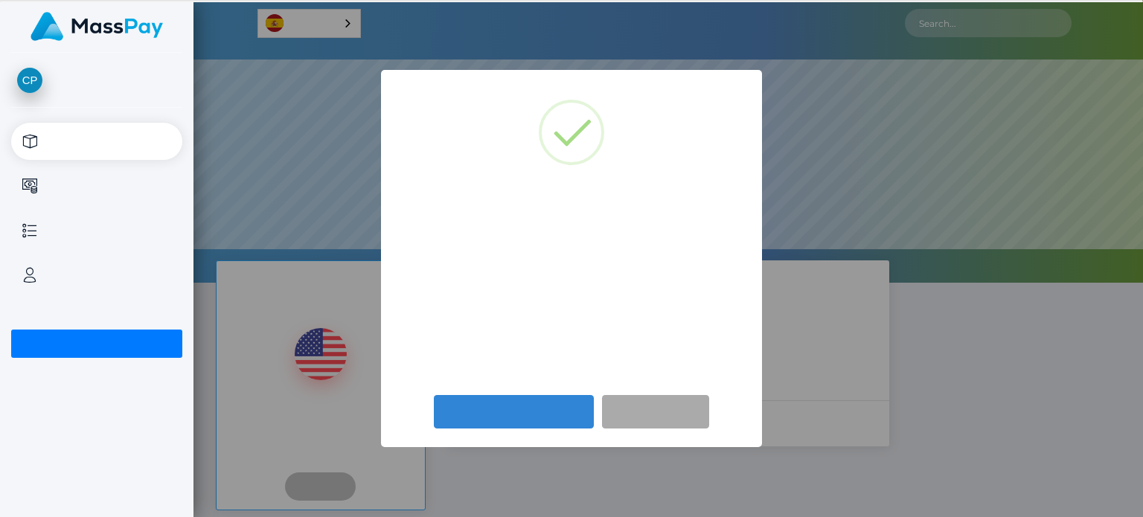
scroll to position [283, 950]
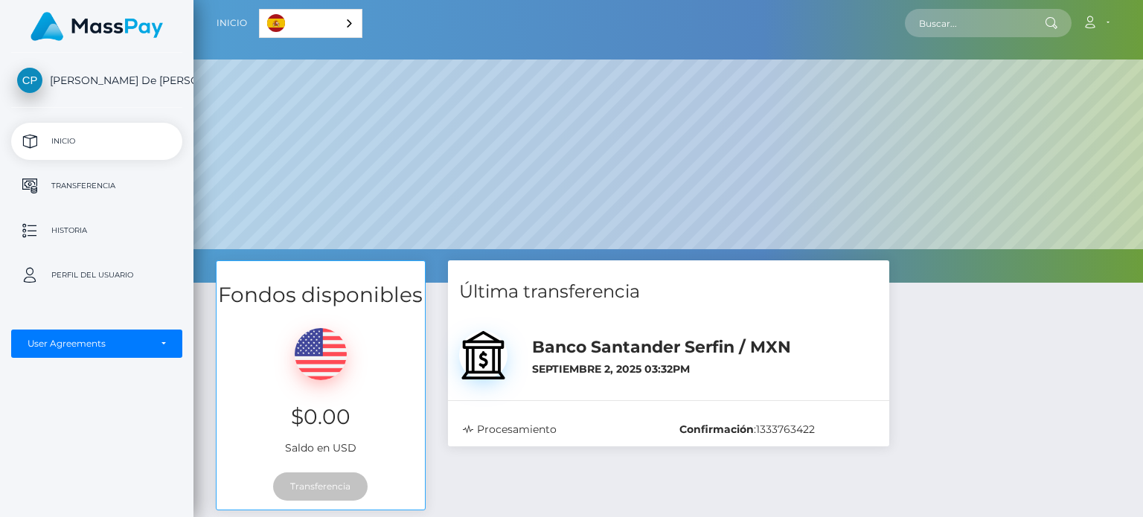
click at [778, 355] on h5 "Banco Santander Serfin / MXN" at bounding box center [704, 347] width 345 height 23
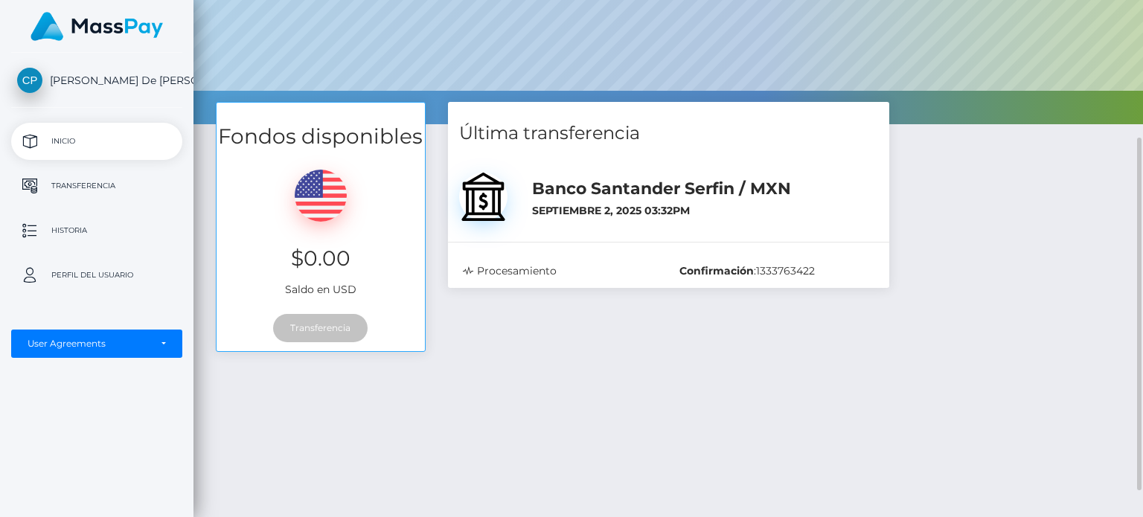
scroll to position [241, 0]
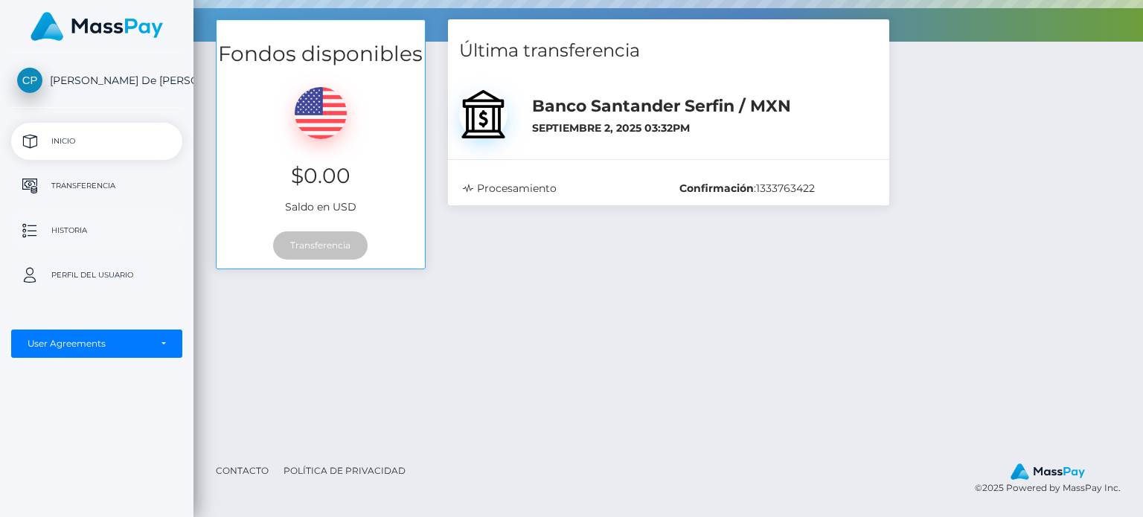
click at [95, 232] on p "Historia" at bounding box center [96, 231] width 159 height 22
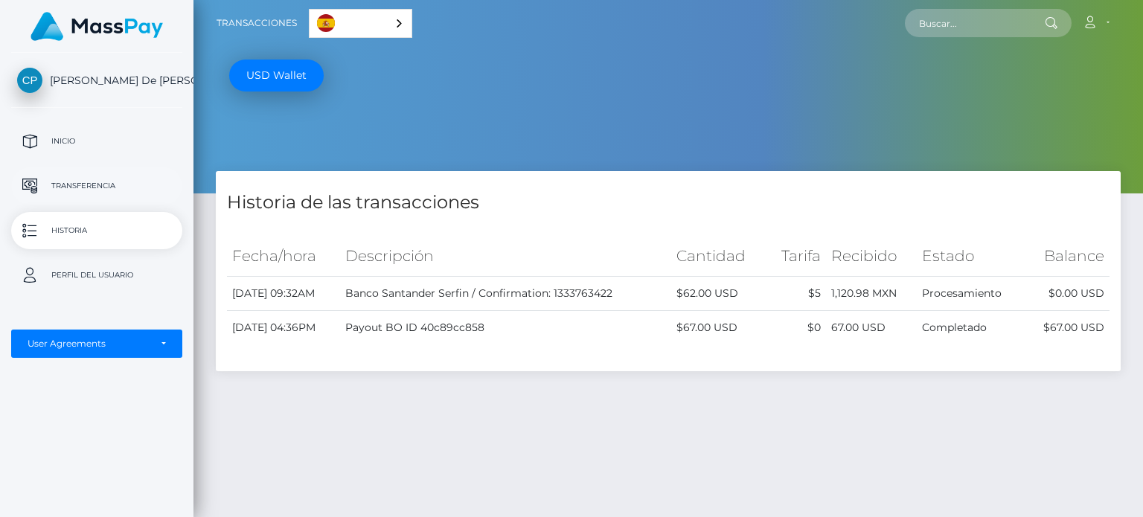
click at [127, 195] on p "Transferencia" at bounding box center [96, 186] width 159 height 22
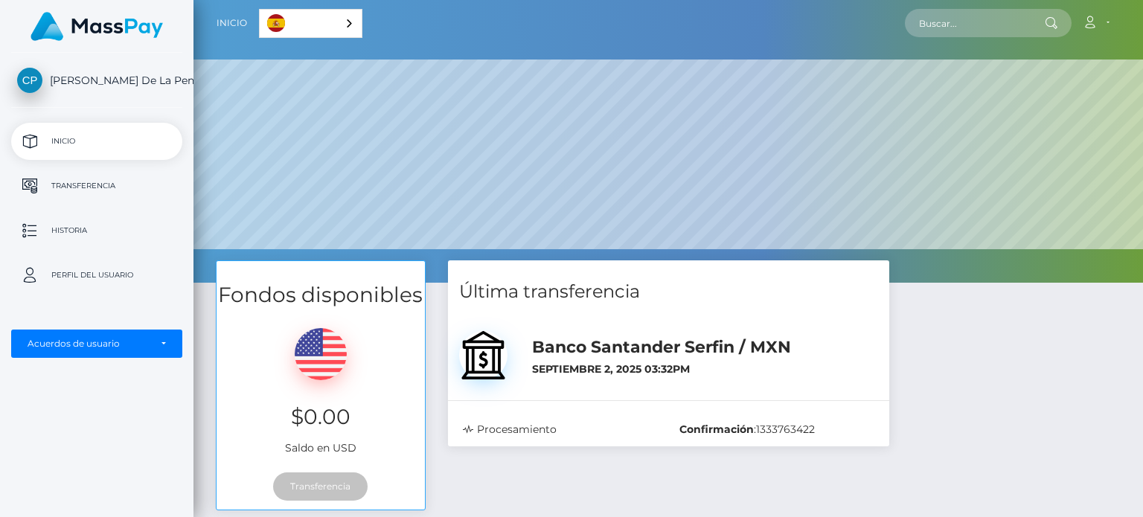
scroll to position [283, 950]
